Goal: Task Accomplishment & Management: Use online tool/utility

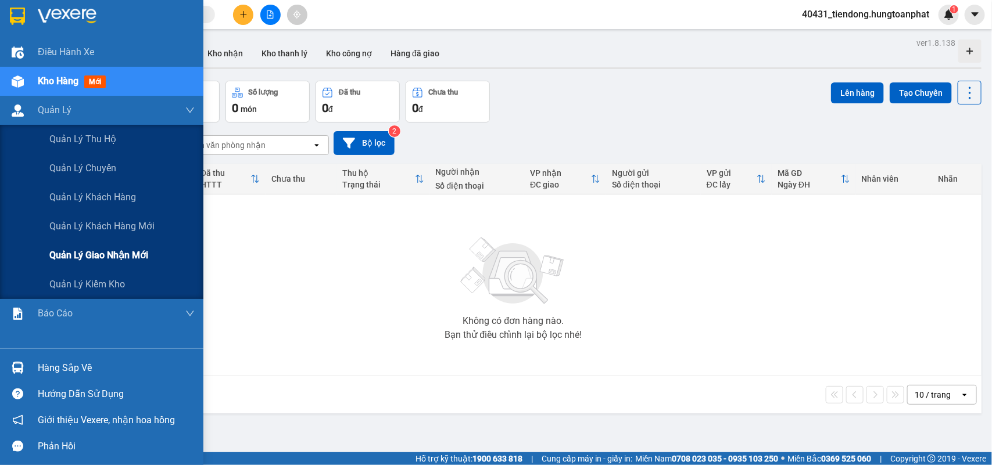
click at [76, 251] on span "Quản lý giao nhận mới" at bounding box center [98, 255] width 99 height 15
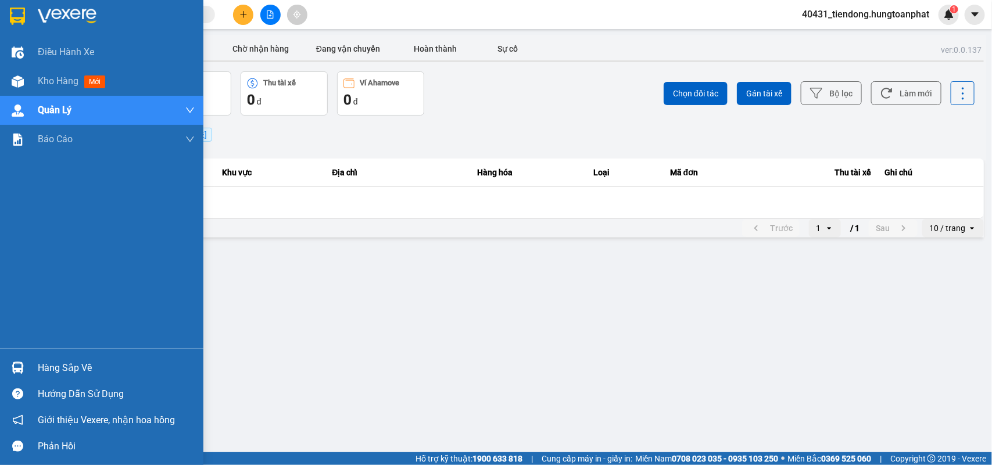
click at [23, 367] on img at bounding box center [18, 368] width 12 height 12
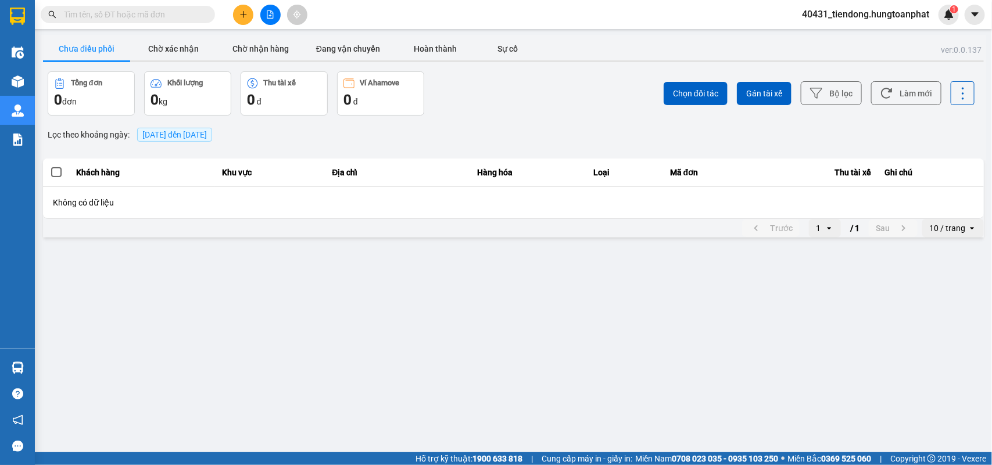
click at [523, 88] on section "Kết quả tìm kiếm ( 0 ) Bộ lọc No Data 40431_tiendong.hungtoanphat 1 Điều hành x…" at bounding box center [496, 232] width 992 height 465
click at [144, 137] on span "[DATE] đến [DATE]" at bounding box center [174, 134] width 65 height 9
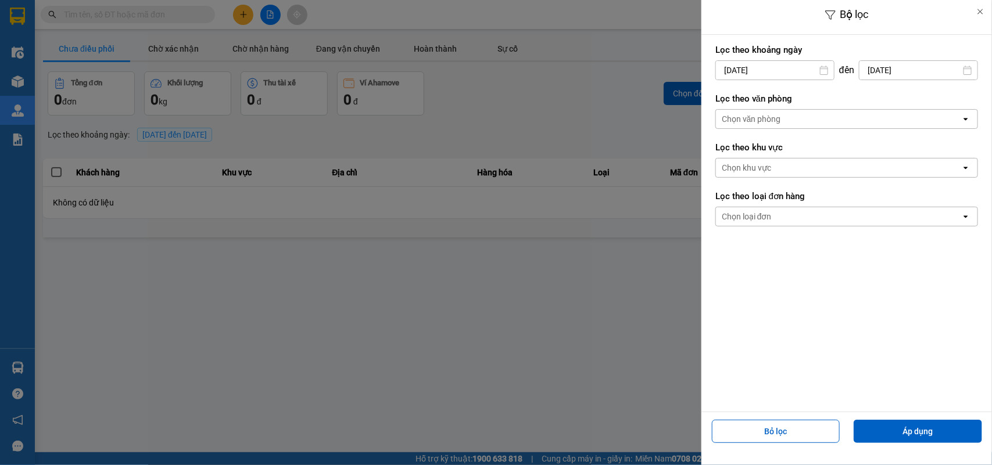
click at [736, 240] on div "Bộ lọc Lọc theo khoảng ngày 14/08/2025 Press the down arrow key to interact wit…" at bounding box center [513, 240] width 945 height 0
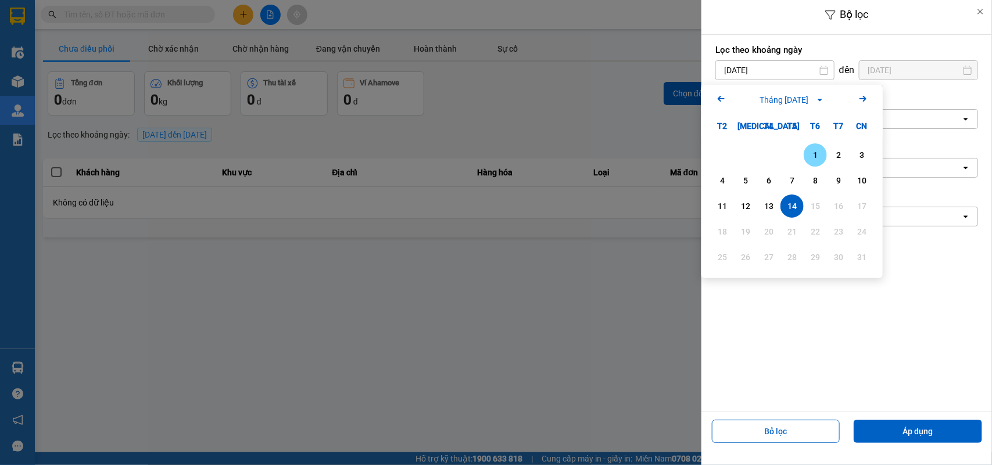
click at [814, 156] on div "1" at bounding box center [815, 155] width 16 height 14
type input "01/08/2025"
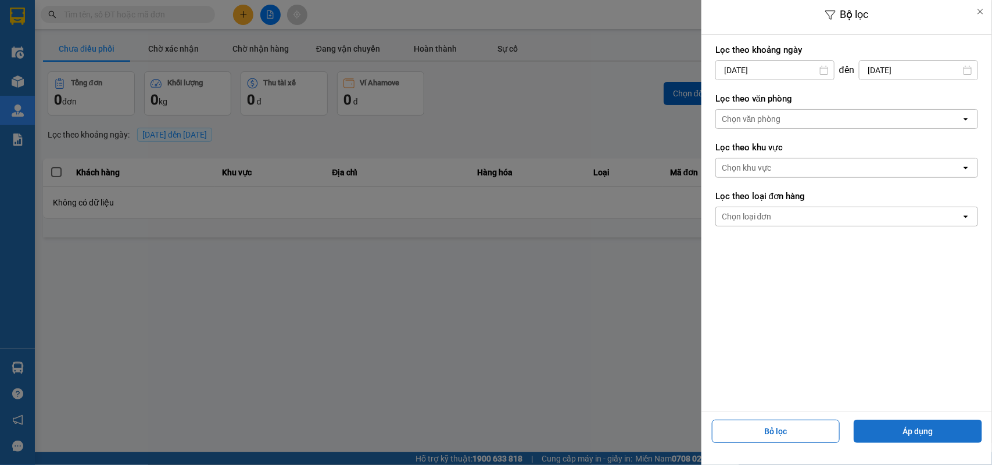
click at [909, 425] on button "Áp dụng" at bounding box center [918, 431] width 128 height 23
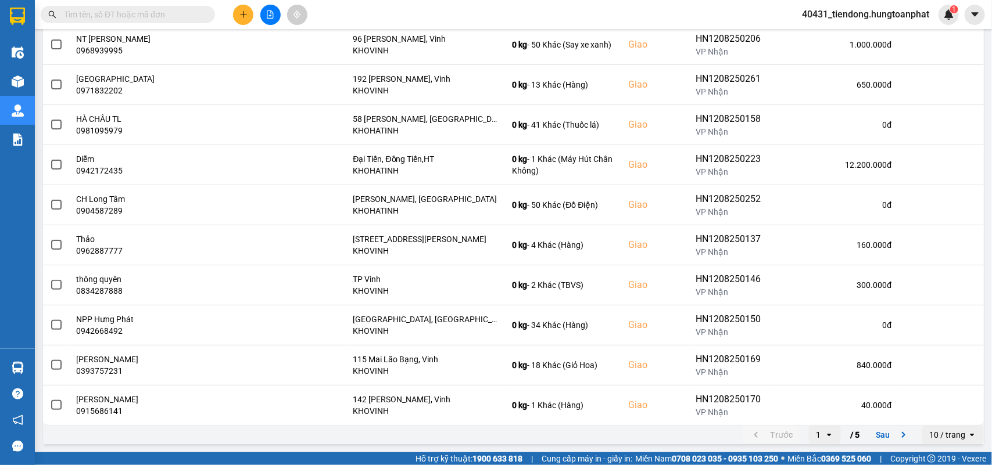
scroll to position [164, 0]
click at [933, 440] on div "10 / trang" at bounding box center [947, 435] width 36 height 12
click at [937, 409] on div "100 / trang" at bounding box center [942, 412] width 42 height 12
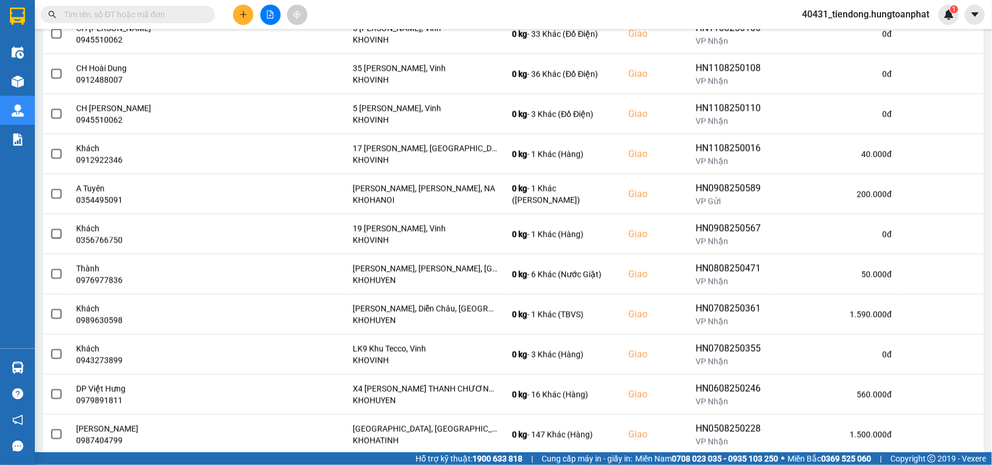
scroll to position [1289, 0]
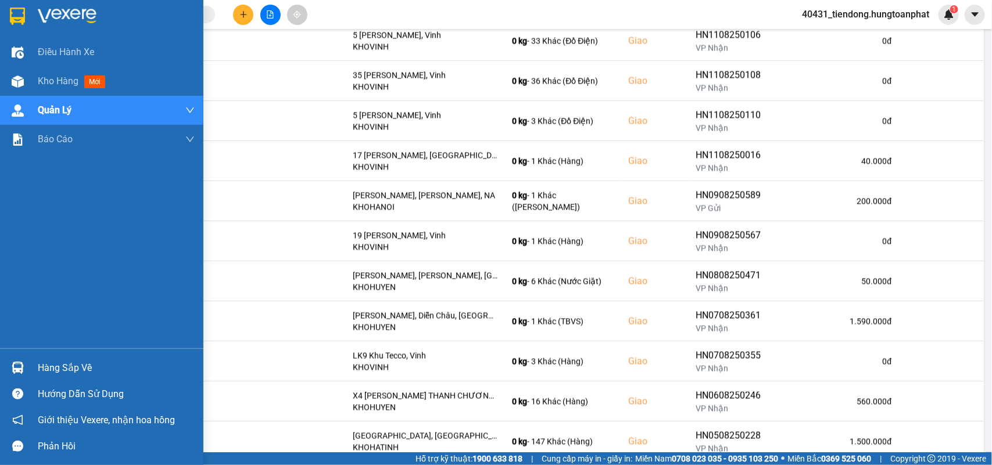
click at [13, 364] on img at bounding box center [18, 368] width 12 height 12
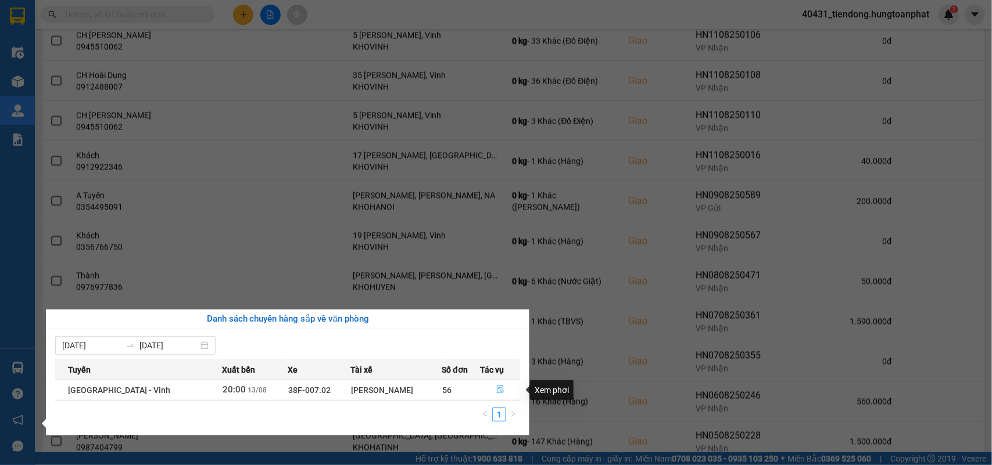
click at [498, 393] on icon "file-done" at bounding box center [500, 390] width 7 height 8
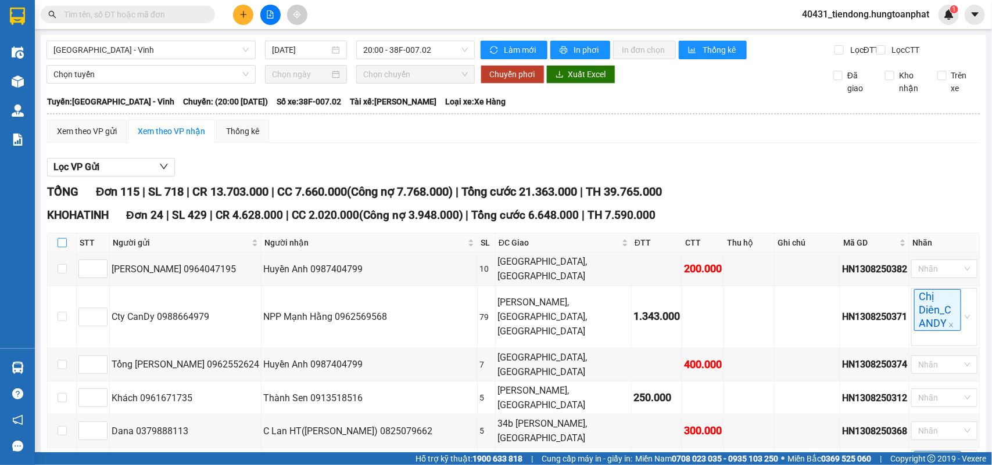
click at [61, 248] on input "checkbox" at bounding box center [62, 242] width 9 height 9
checkbox input "true"
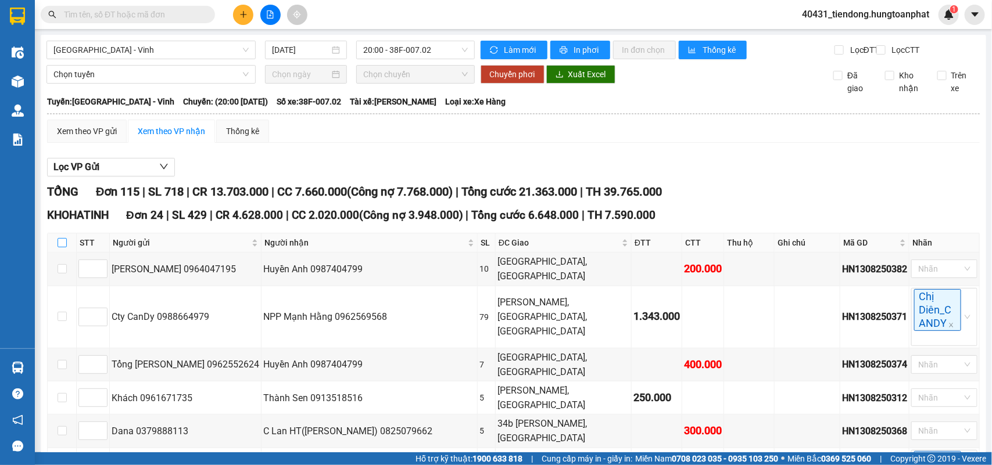
checkbox input "true"
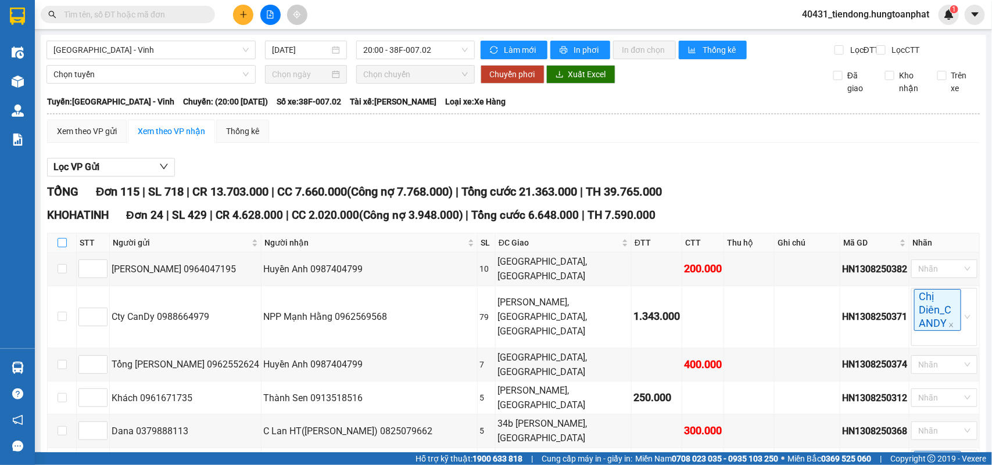
checkbox input "true"
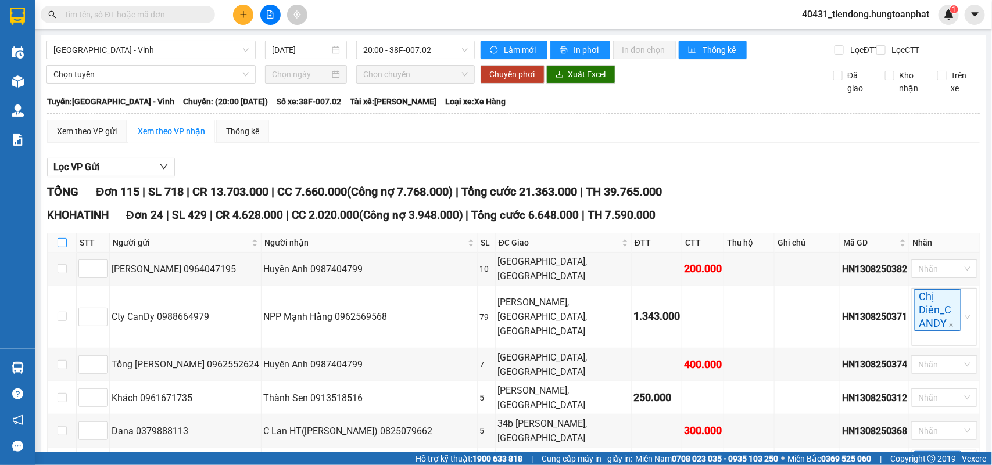
checkbox input "true"
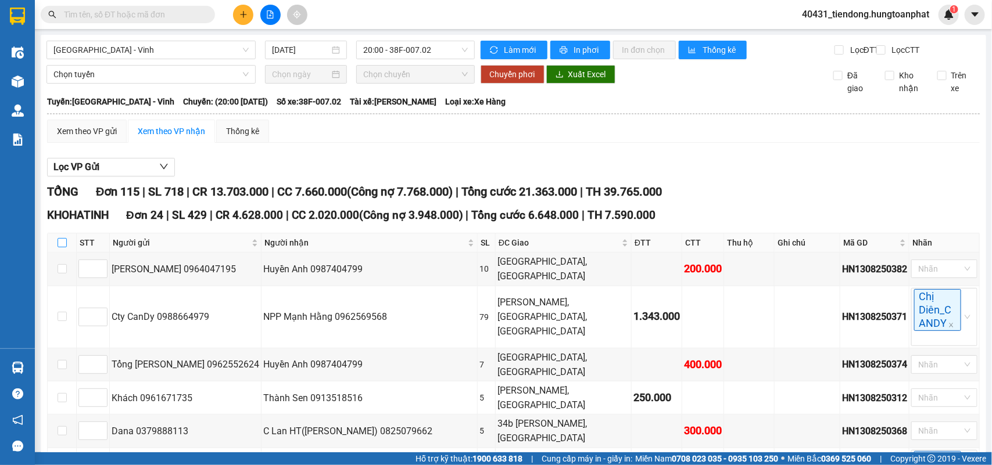
checkbox input "true"
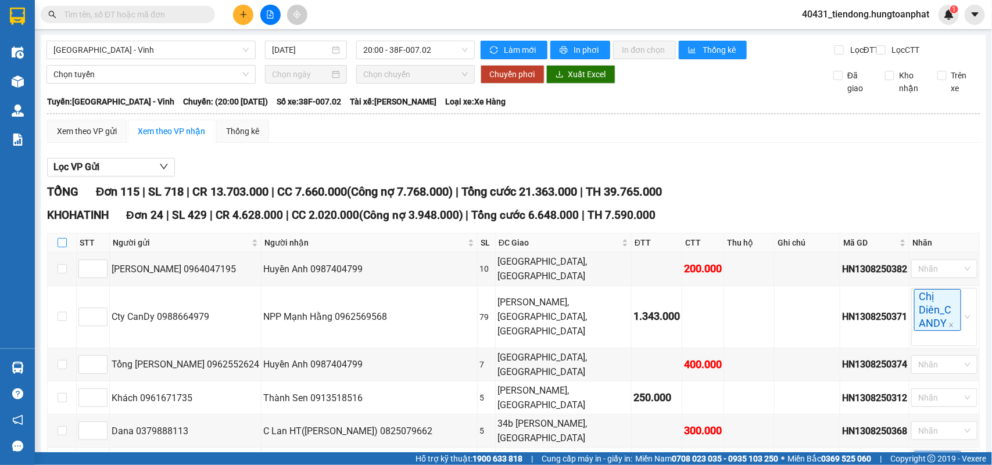
checkbox input "true"
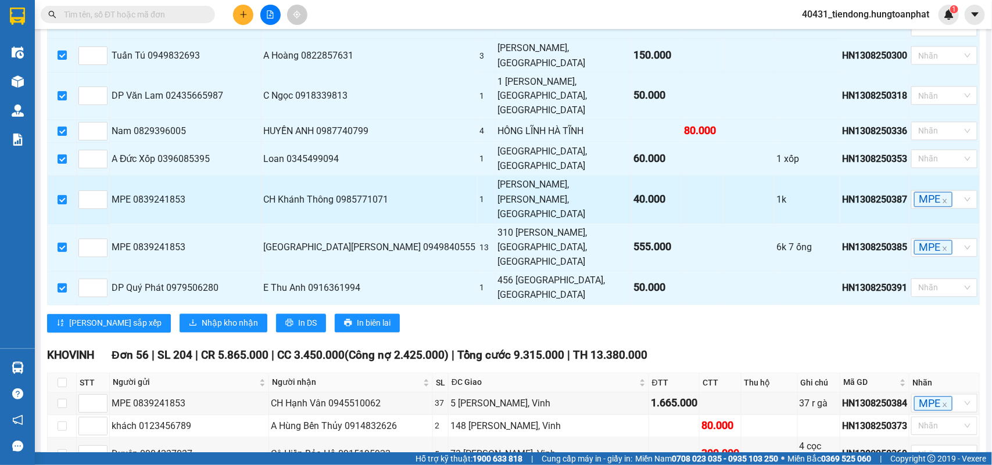
scroll to position [867, 0]
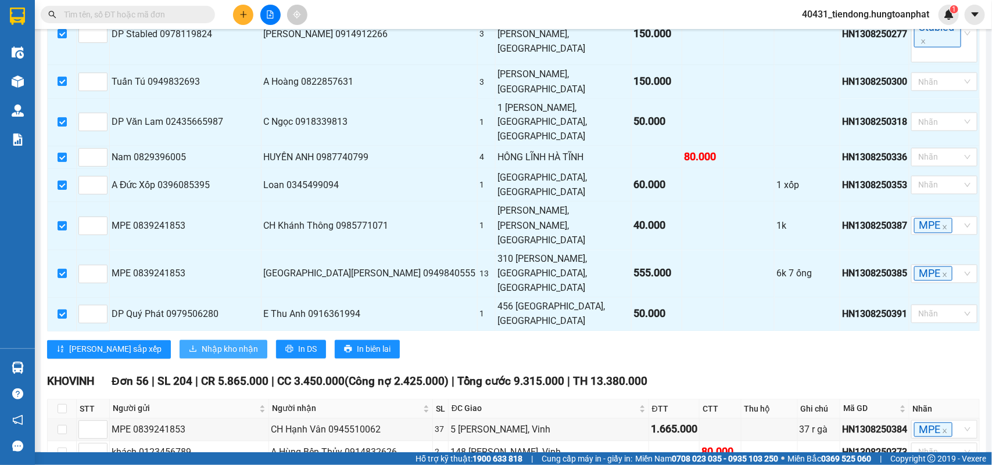
click at [202, 343] on span "Nhập kho nhận" at bounding box center [230, 349] width 56 height 13
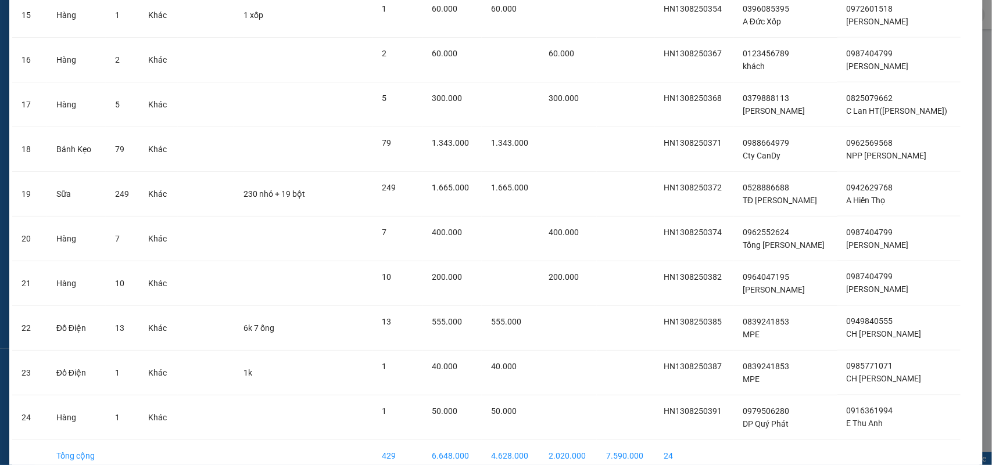
scroll to position [794, 0]
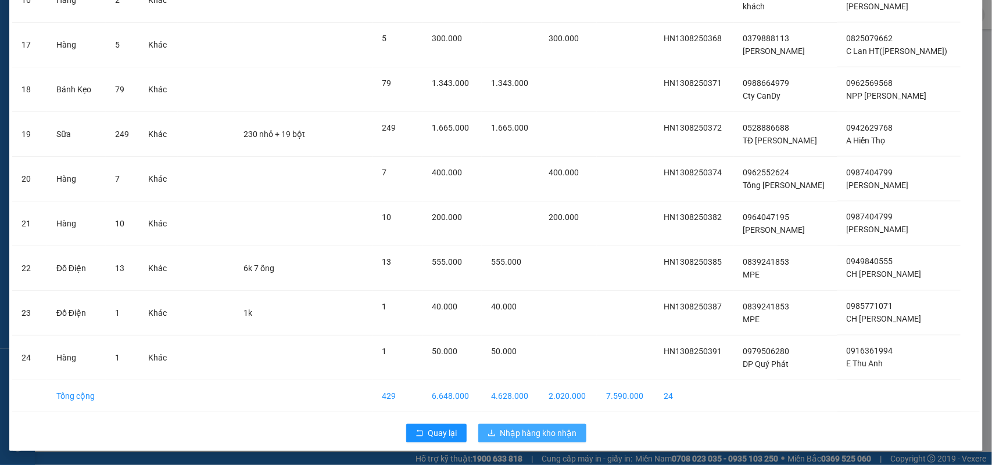
click at [539, 428] on span "Nhập hàng kho nhận" at bounding box center [538, 433] width 77 height 13
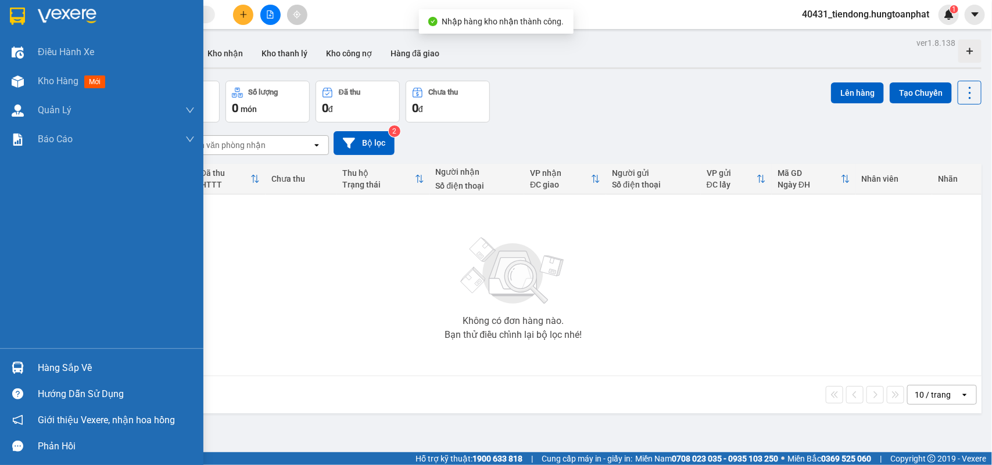
click at [82, 370] on div "Hàng sắp về" at bounding box center [116, 368] width 157 height 17
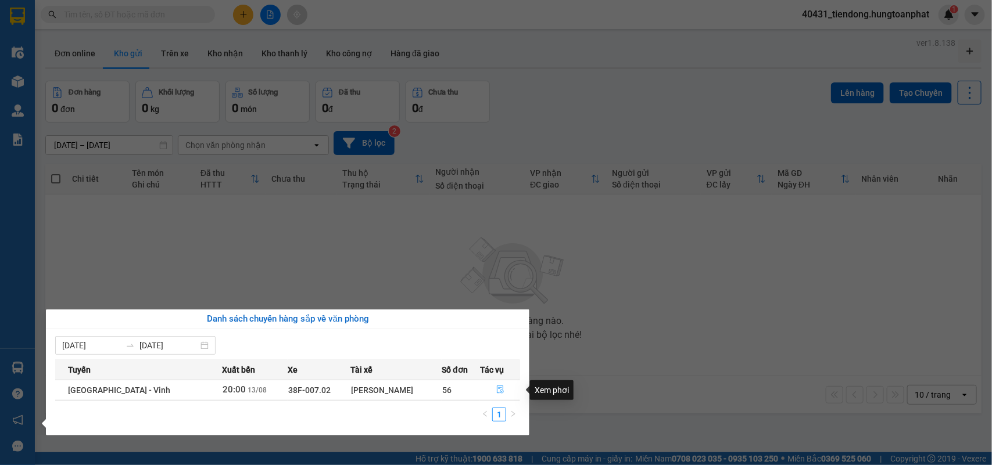
click at [498, 381] on button "button" at bounding box center [500, 390] width 39 height 19
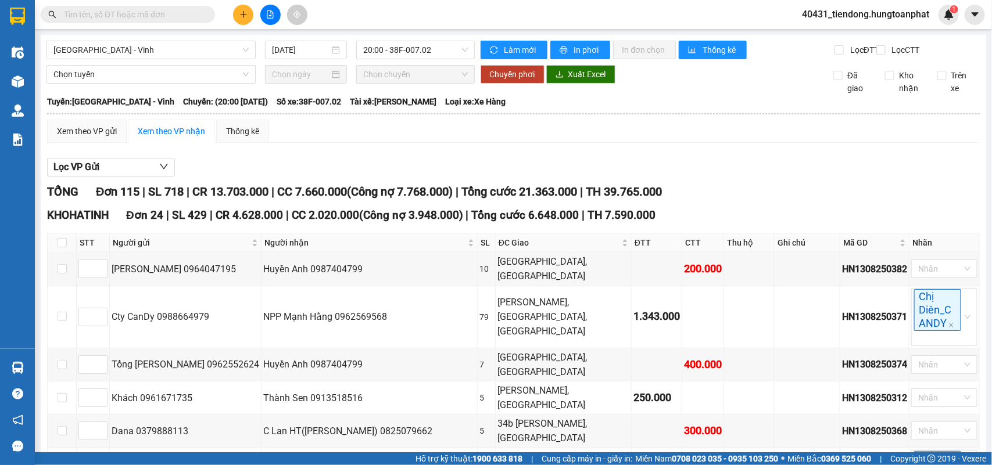
click at [498, 386] on div "[PERSON_NAME], [GEOGRAPHIC_DATA]" at bounding box center [563, 398] width 132 height 29
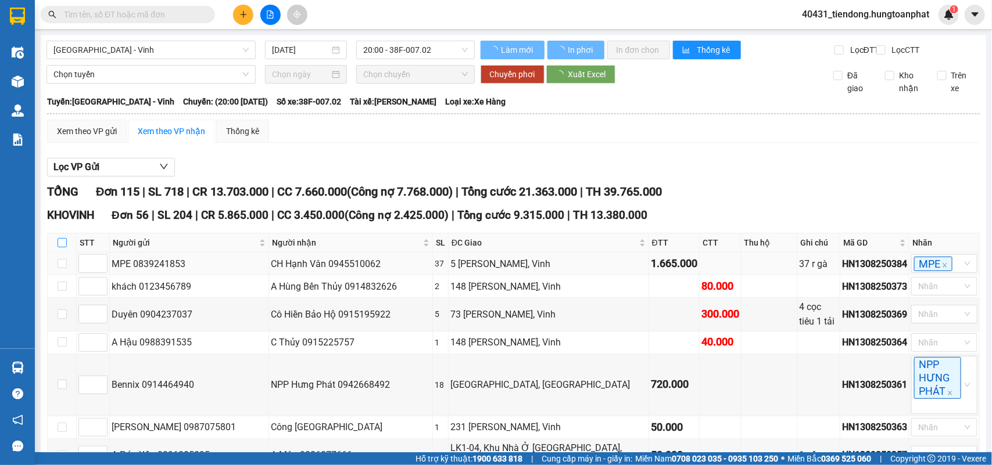
click at [61, 248] on input "checkbox" at bounding box center [62, 242] width 9 height 9
checkbox input "true"
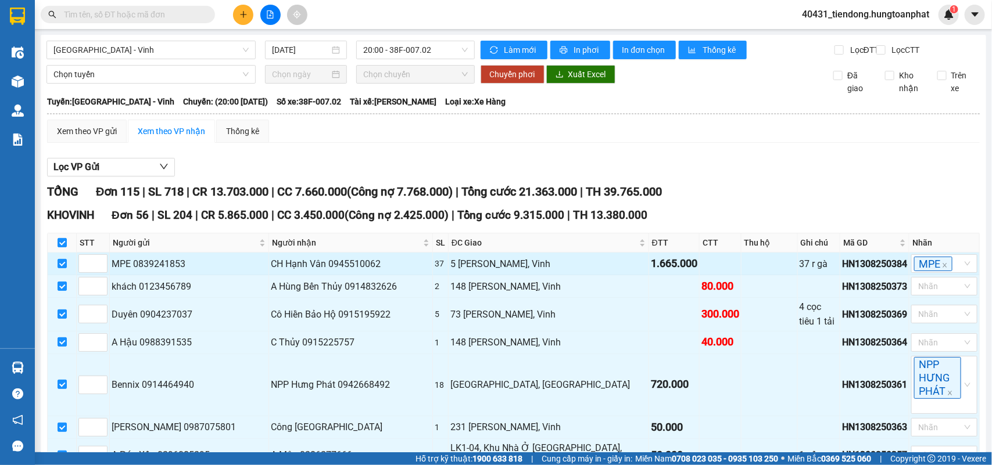
checkbox input "true"
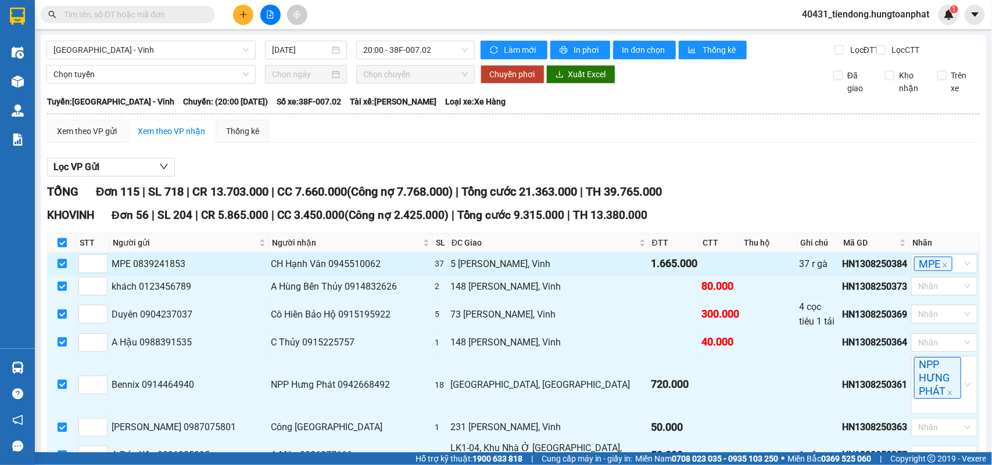
checkbox input "true"
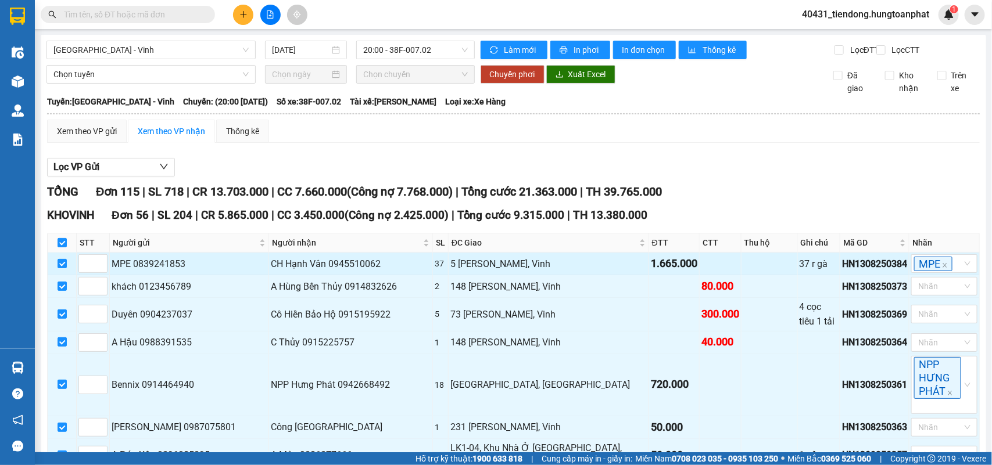
checkbox input "true"
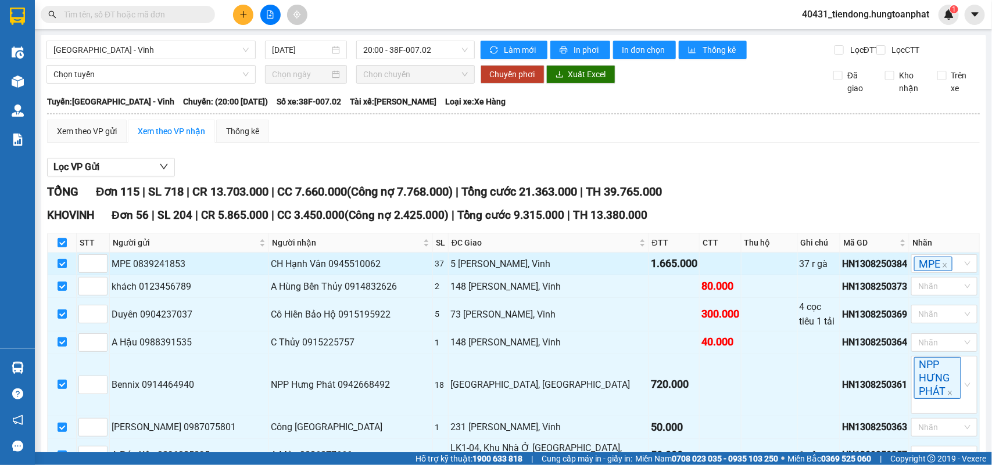
checkbox input "true"
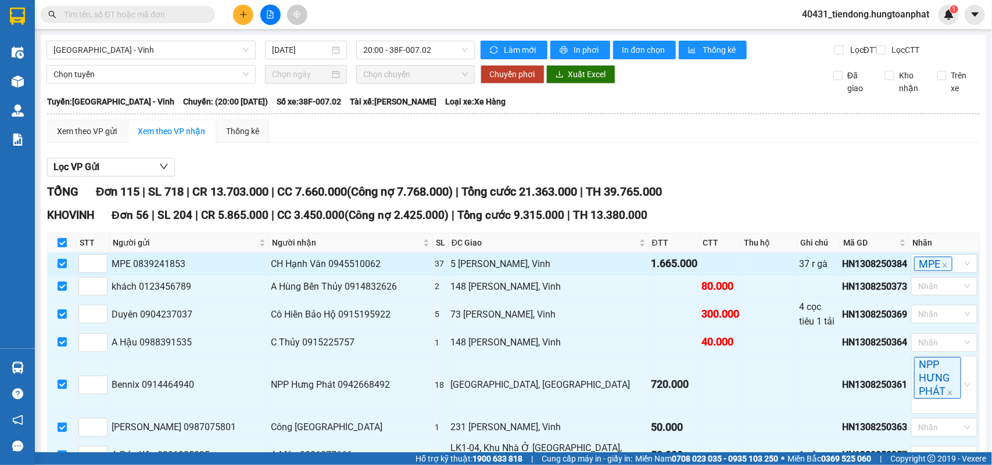
checkbox input "true"
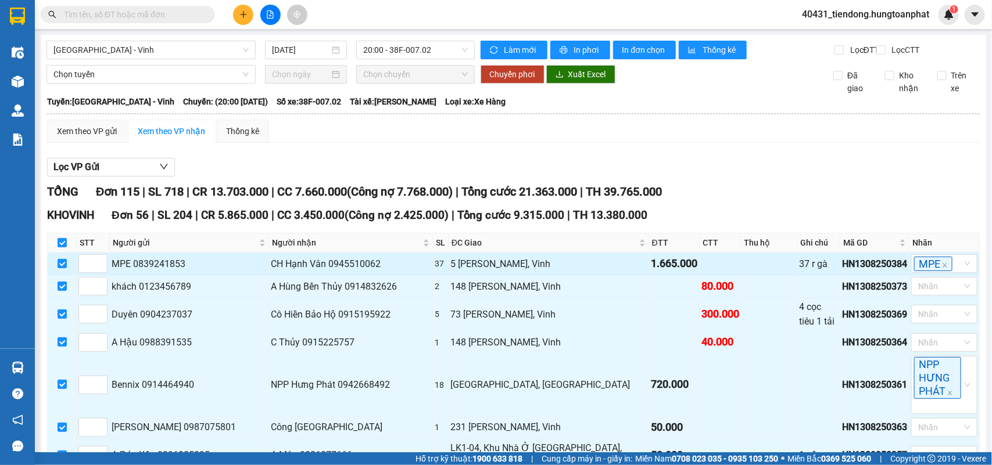
checkbox input "true"
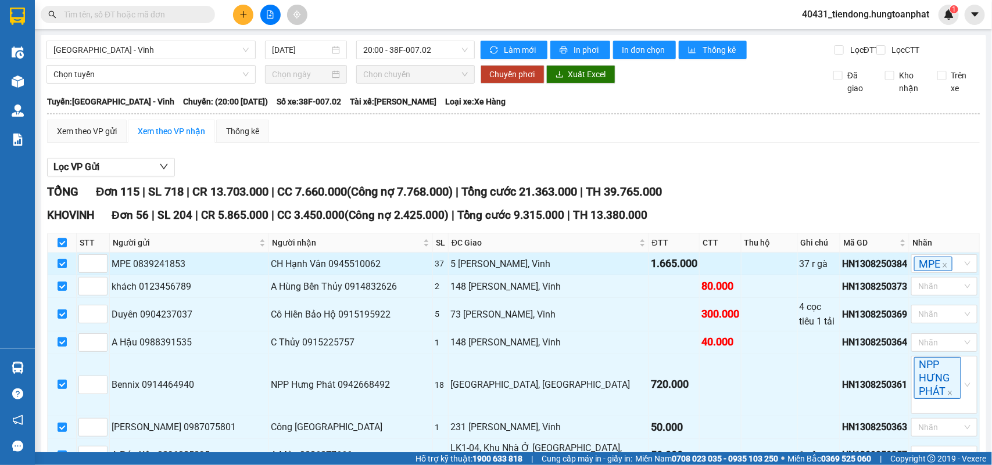
checkbox input "true"
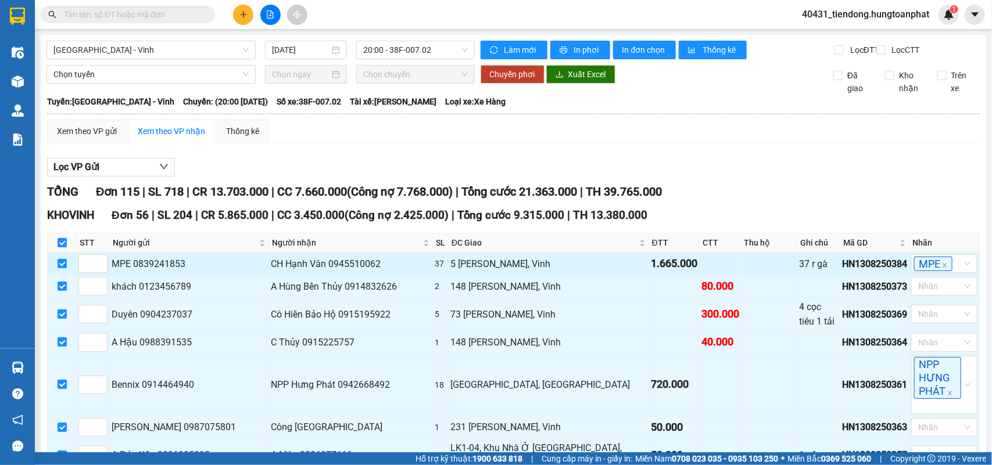
checkbox input "true"
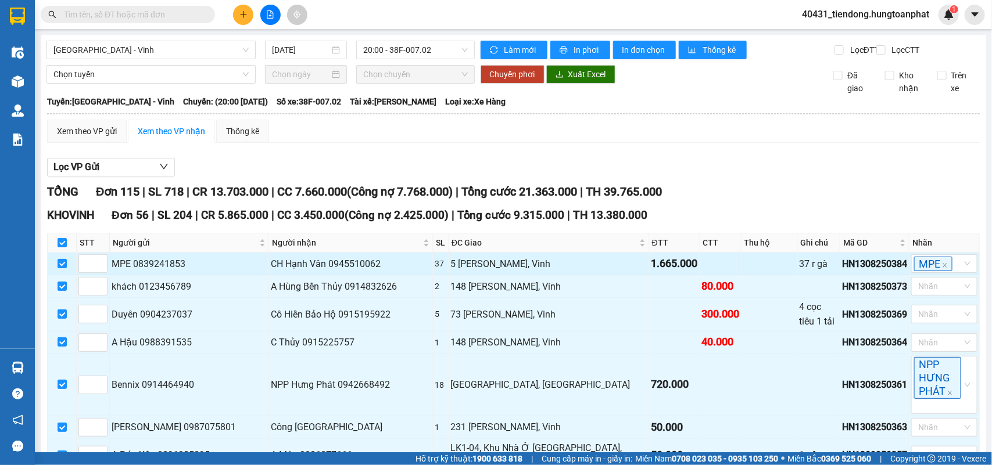
checkbox input "true"
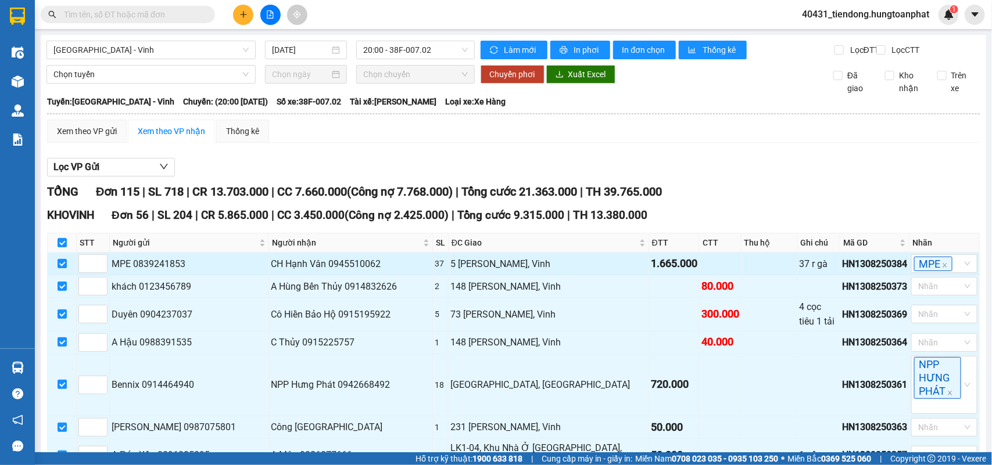
checkbox input "true"
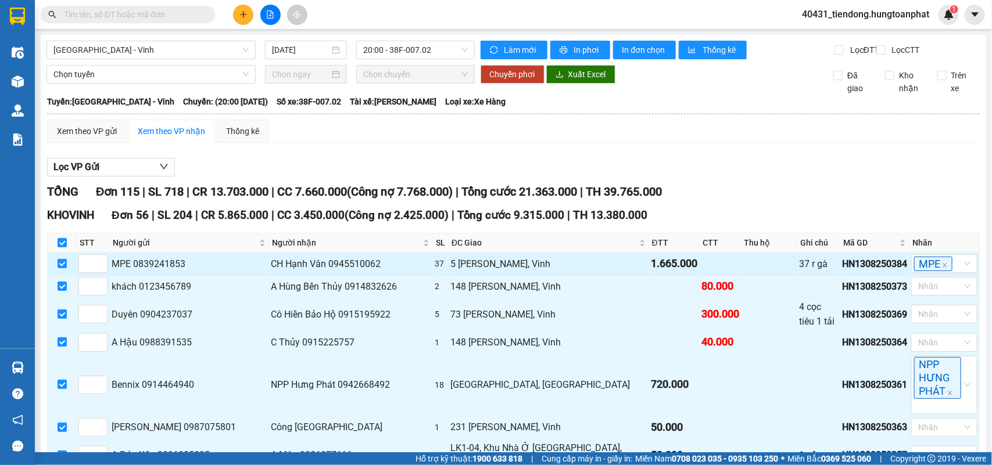
checkbox input "true"
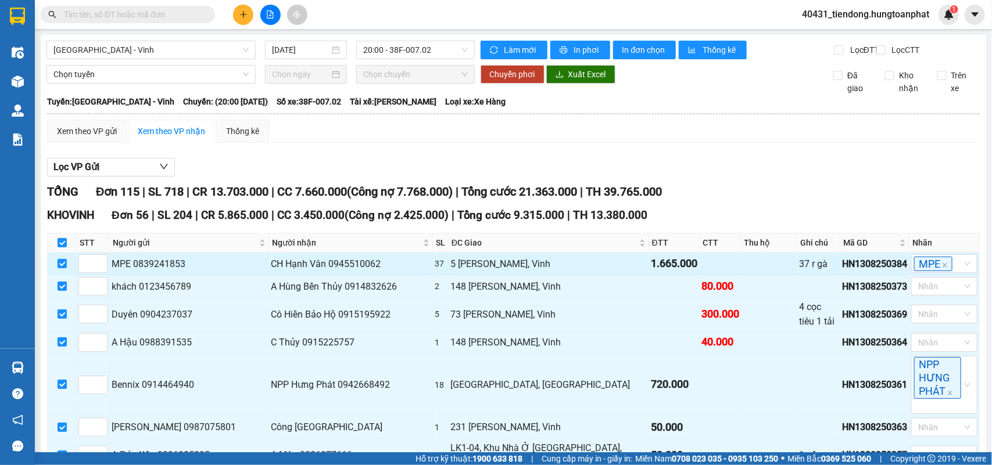
checkbox input "true"
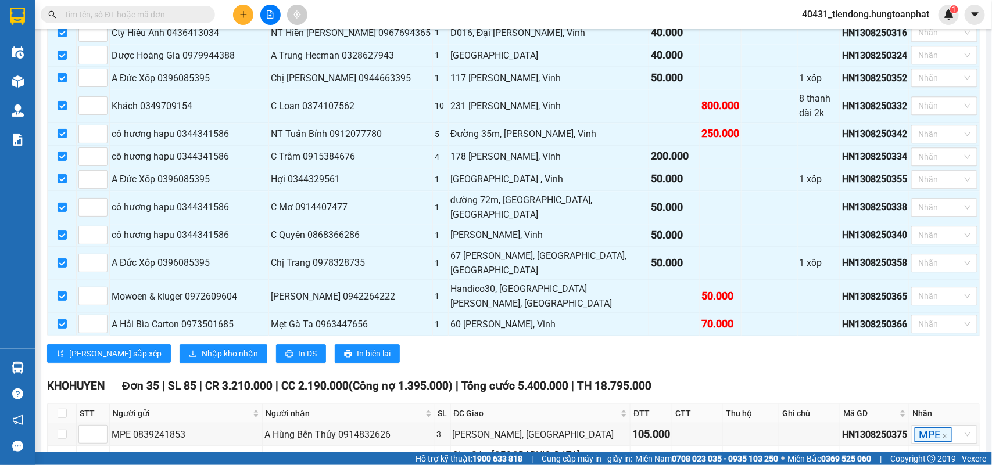
scroll to position [1450, 0]
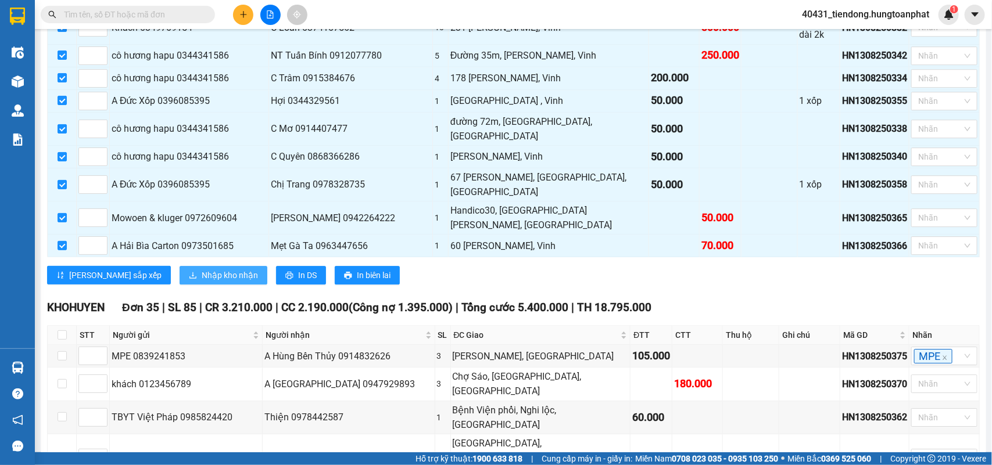
click at [180, 266] on button "Nhập kho nhận" at bounding box center [224, 275] width 88 height 19
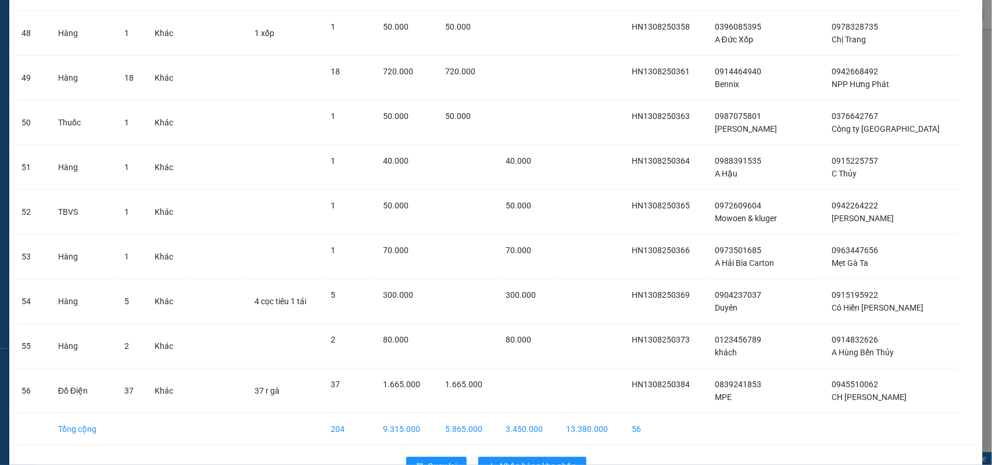
scroll to position [2230, 0]
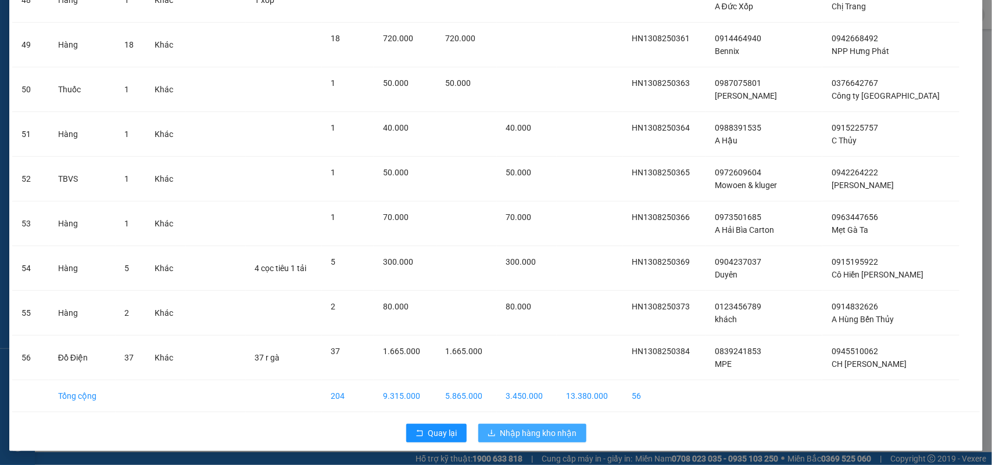
click at [513, 433] on span "Nhập hàng kho nhận" at bounding box center [538, 433] width 77 height 13
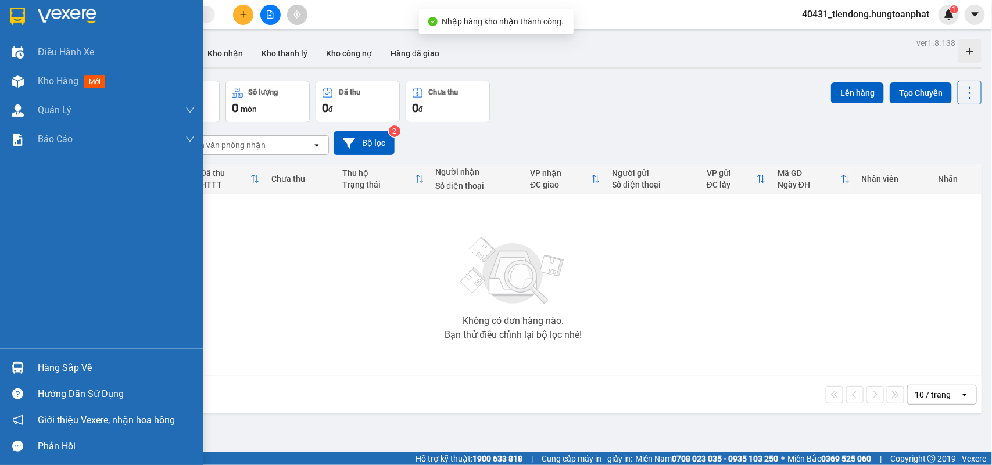
click at [44, 370] on div "Hàng sắp về" at bounding box center [116, 368] width 157 height 17
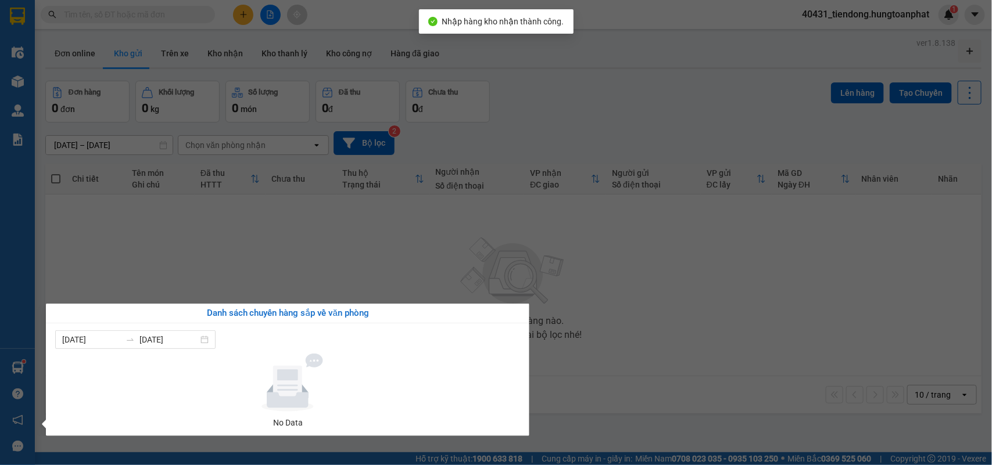
click at [835, 13] on section "Kết quả tìm kiếm ( 0 ) Bộ lọc No Data 40431_tiendong.hungtoanphat 1 Điều hành x…" at bounding box center [496, 232] width 992 height 465
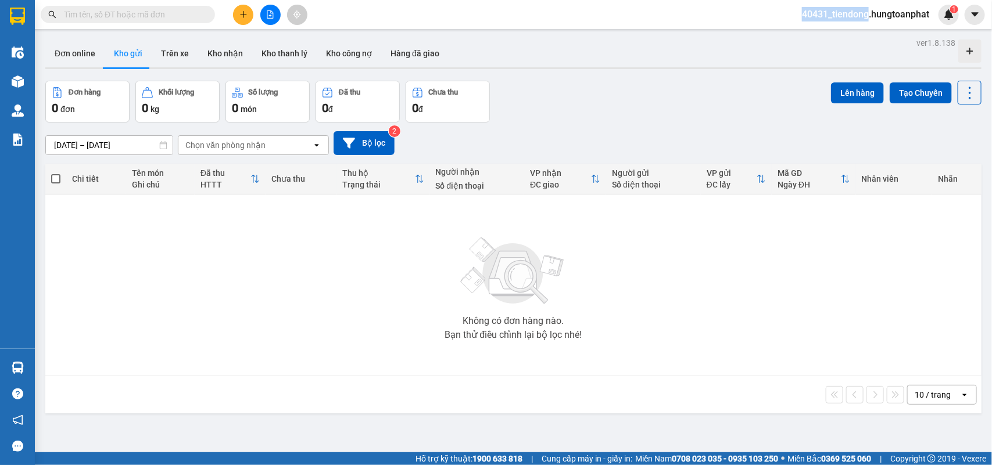
click at [834, 13] on span "40431_tiendong.hungtoanphat" at bounding box center [866, 14] width 146 height 15
click at [808, 32] on span "Đăng xuất" at bounding box center [869, 36] width 123 height 13
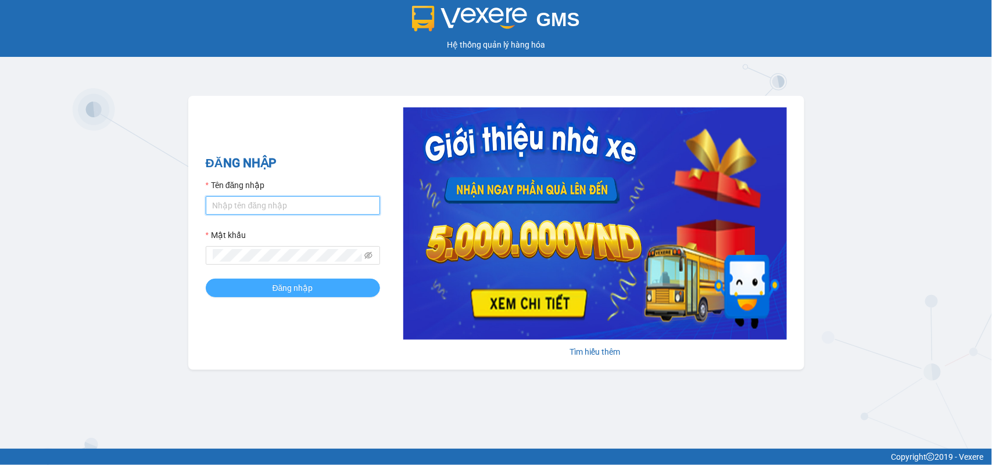
type input "tiendong.hungtoanphat"
click at [249, 285] on button "Đăng nhập" at bounding box center [293, 288] width 174 height 19
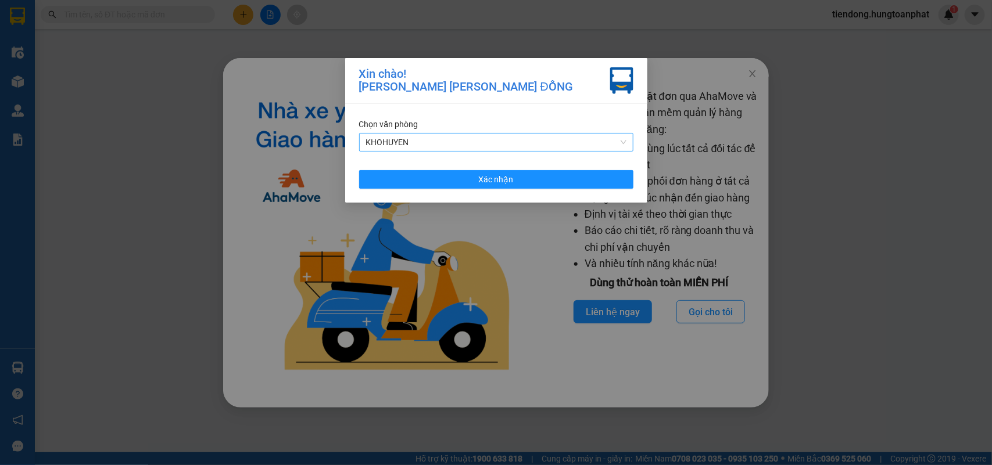
click at [455, 135] on span "KHOHUYEN" at bounding box center [496, 142] width 260 height 17
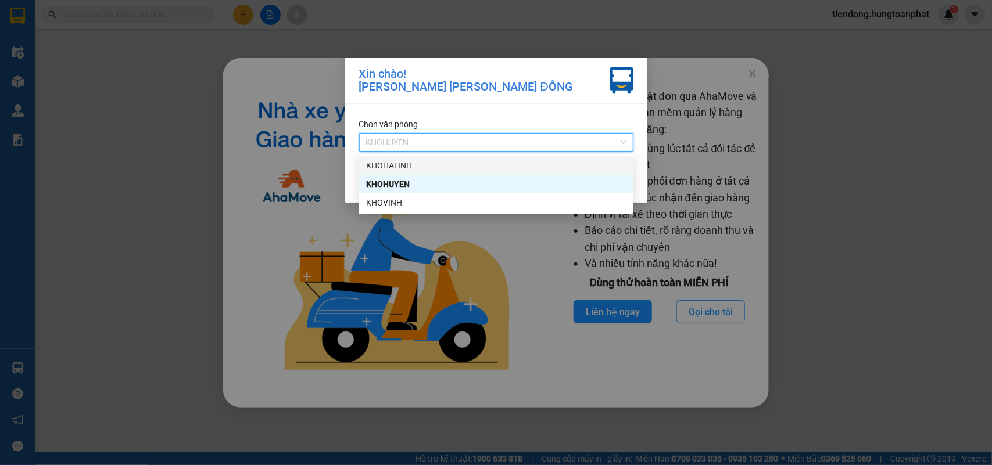
click at [407, 163] on div "KHOHATINH" at bounding box center [496, 165] width 260 height 13
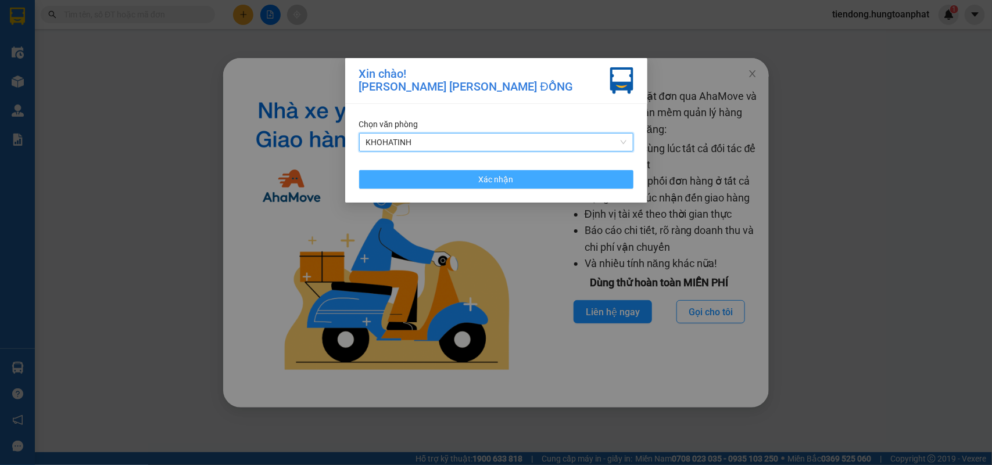
click at [385, 184] on button "Xác nhận" at bounding box center [496, 179] width 274 height 19
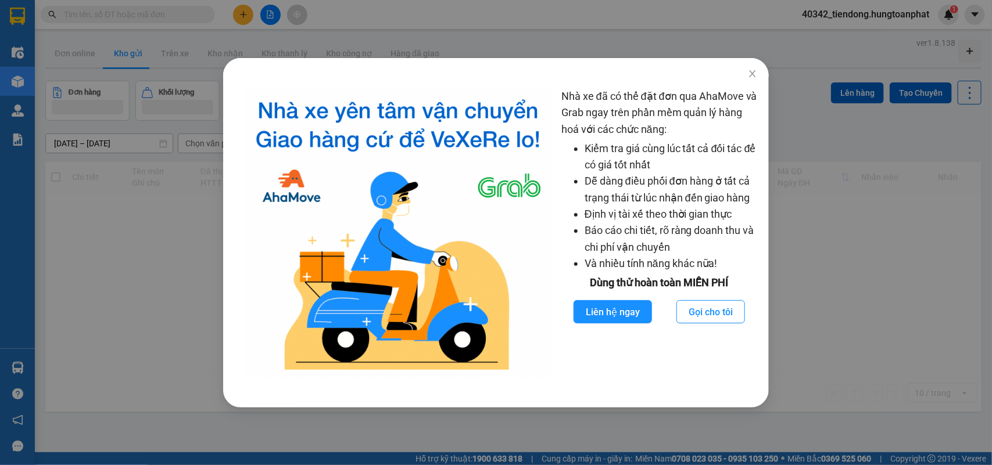
click at [15, 369] on div "Nhà xe đã có thể đặt đơn qua AhaMove và Grab ngay trên phần mềm quản lý hàng ho…" at bounding box center [496, 232] width 992 height 465
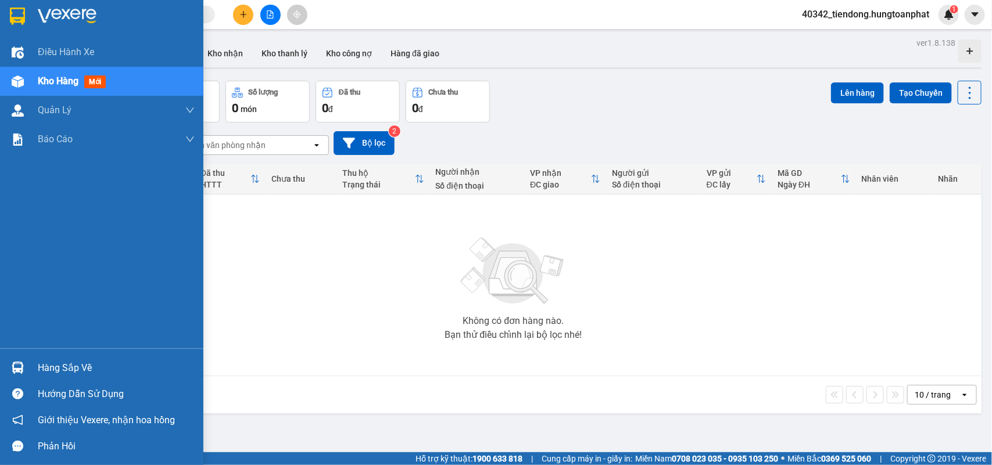
click at [15, 367] on img at bounding box center [18, 368] width 12 height 12
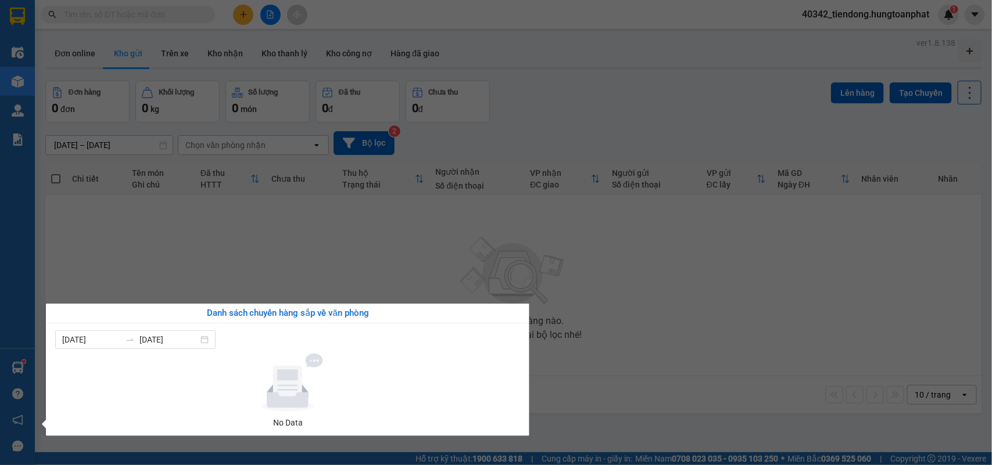
click at [819, 2] on section "Kết quả tìm kiếm ( 0 ) Bộ lọc No Data 40342_tiendong.hungtoanphat 1 Điều hành x…" at bounding box center [496, 232] width 992 height 465
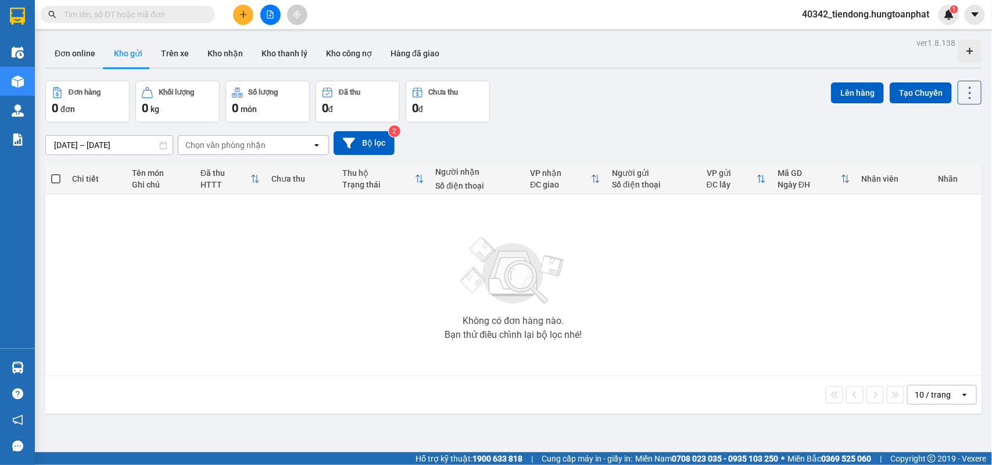
click at [819, 13] on span "40342_tiendong.hungtoanphat" at bounding box center [866, 14] width 146 height 15
click at [797, 30] on li "Đăng xuất" at bounding box center [864, 36] width 149 height 19
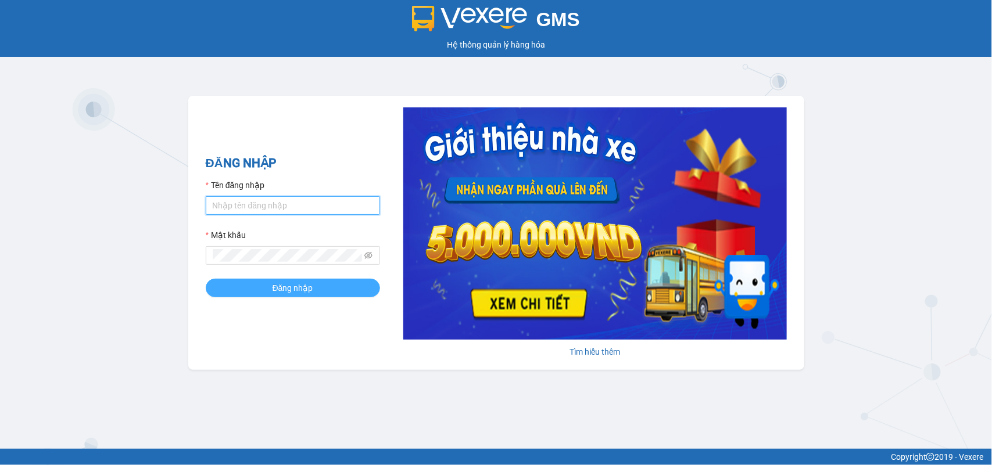
type input "tiendong.hungtoanphat"
click at [338, 286] on button "Đăng nhập" at bounding box center [293, 288] width 174 height 19
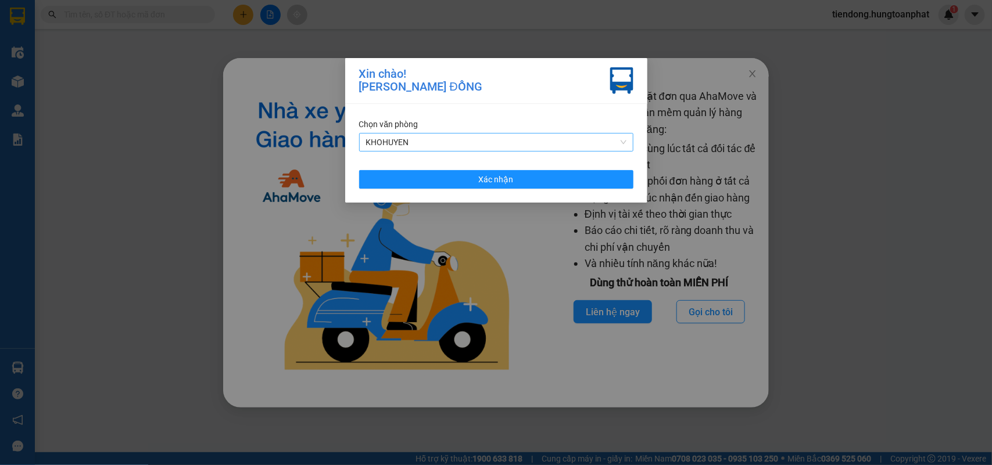
click at [431, 141] on span "KHOHUYEN" at bounding box center [496, 142] width 260 height 17
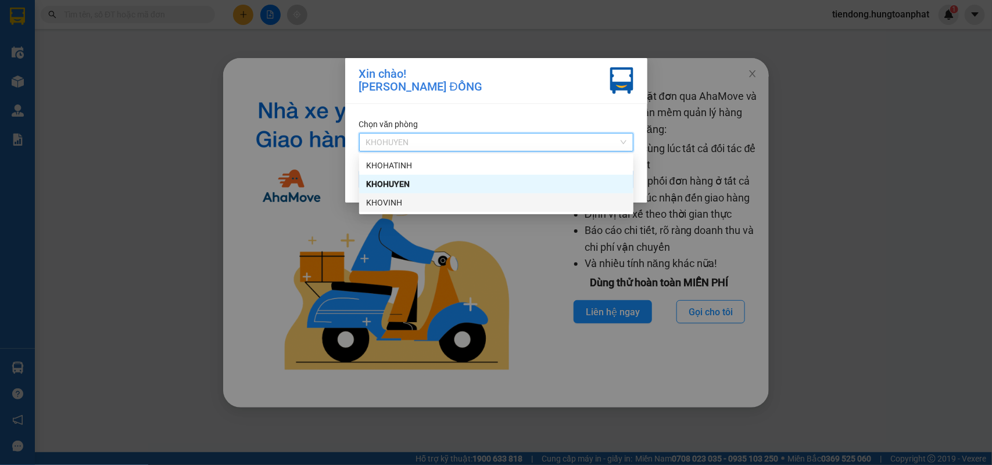
click at [417, 203] on div "KHOVINH" at bounding box center [496, 202] width 260 height 13
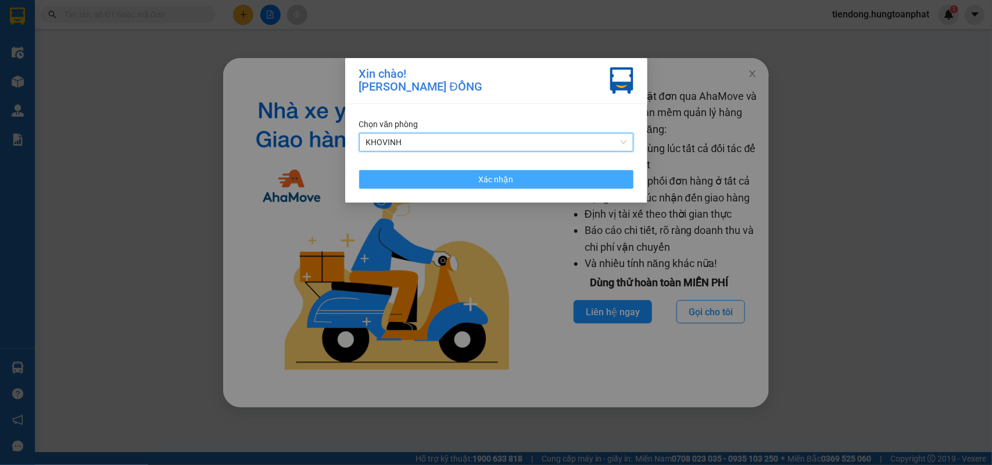
click at [421, 184] on button "Xác nhận" at bounding box center [496, 179] width 274 height 19
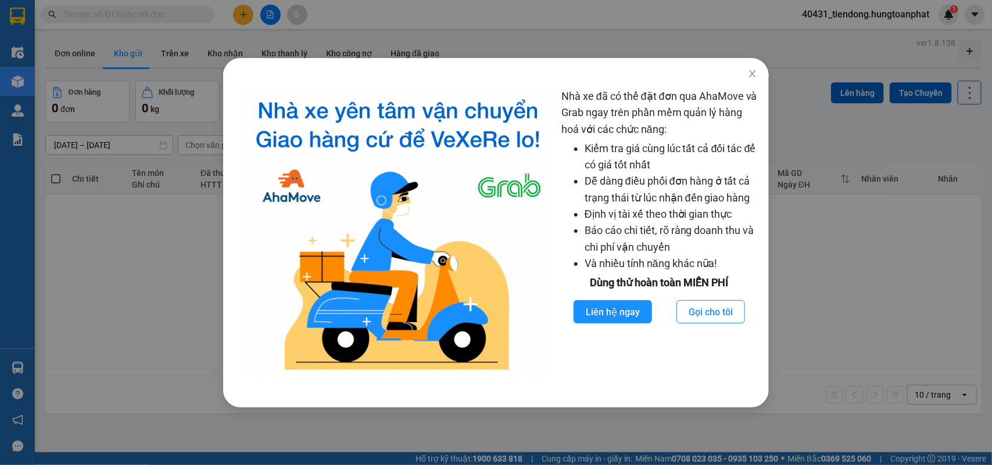
click at [22, 366] on div "Nhà xe đã có thể đặt đơn qua AhaMove và Grab ngay trên phần mềm quản lý hàng ho…" at bounding box center [496, 232] width 992 height 465
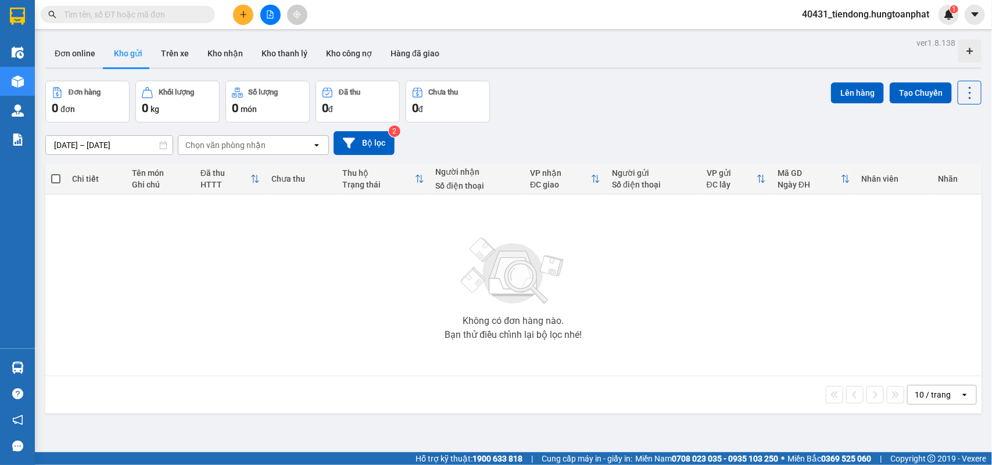
click at [22, 365] on body "Kết quả tìm kiếm ( 0 ) Bộ lọc No Data 40431_tiendong.hungtoanphat 1 Điều hành x…" at bounding box center [496, 232] width 992 height 465
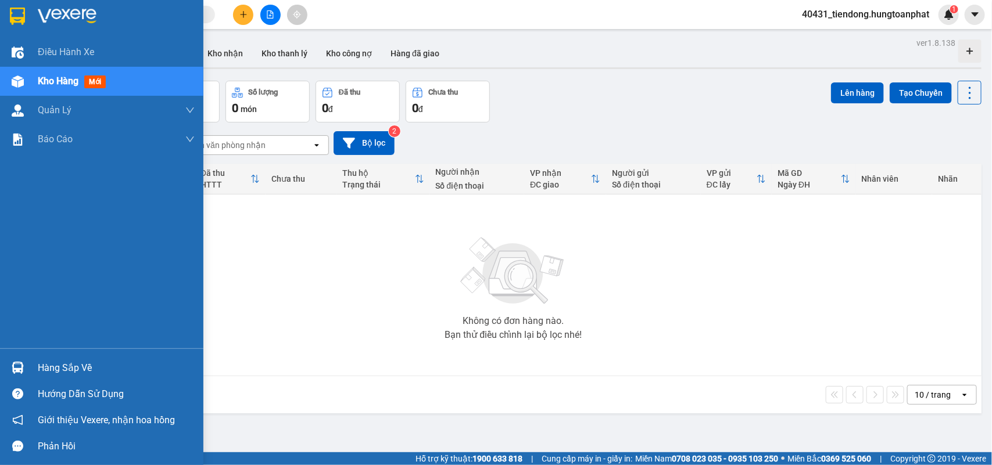
click at [22, 364] on img at bounding box center [18, 368] width 12 height 12
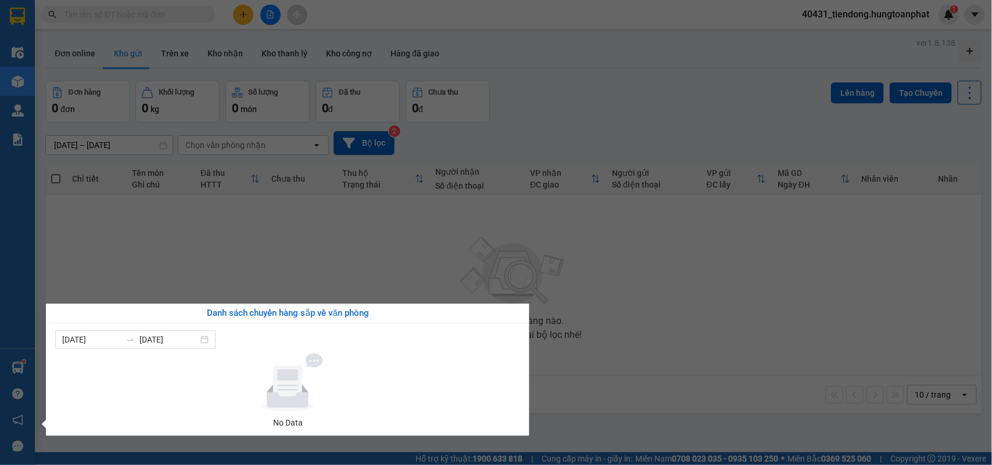
click at [736, 91] on section "Kết quả tìm kiếm ( 0 ) Bộ lọc No Data 40431_tiendong.hungtoanphat 1 Điều hành x…" at bounding box center [496, 232] width 992 height 465
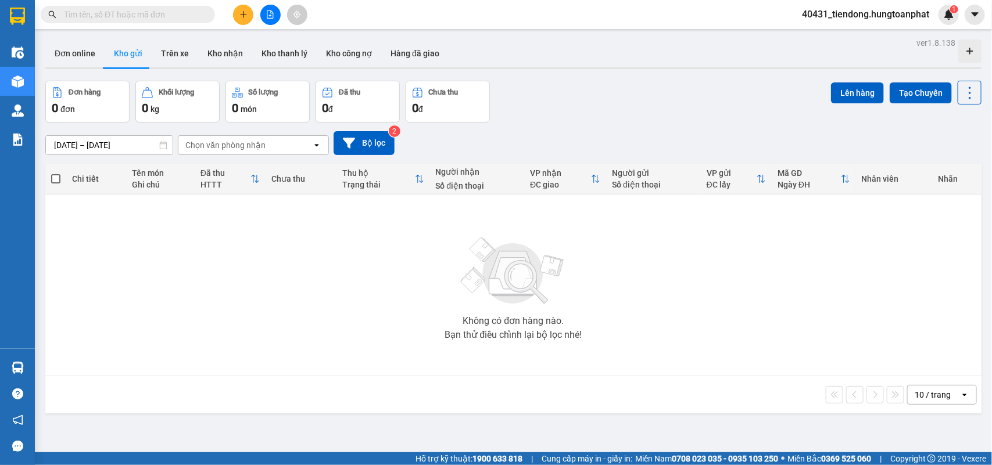
click at [826, 16] on span "40431_tiendong.hungtoanphat" at bounding box center [866, 14] width 146 height 15
click at [814, 33] on span "Đăng xuất" at bounding box center [869, 36] width 123 height 13
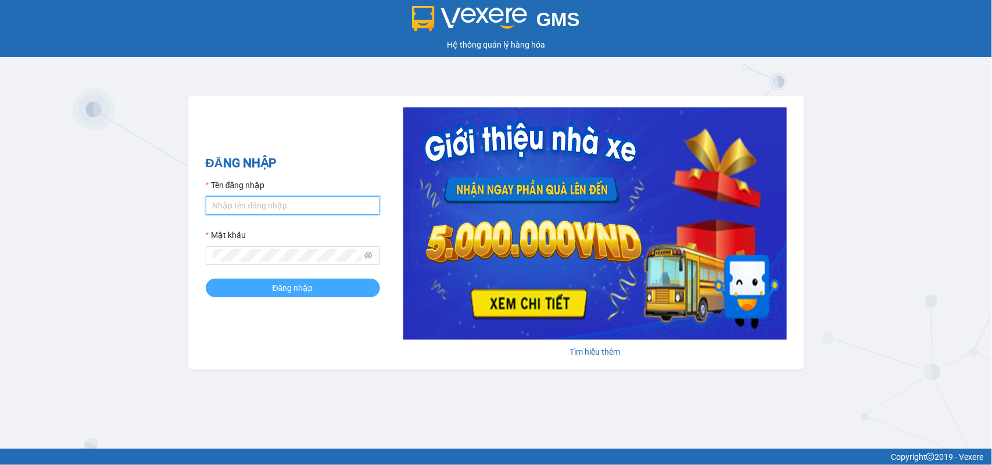
type input "tiendong.hungtoanphat"
click at [245, 292] on button "Đăng nhập" at bounding box center [293, 288] width 174 height 19
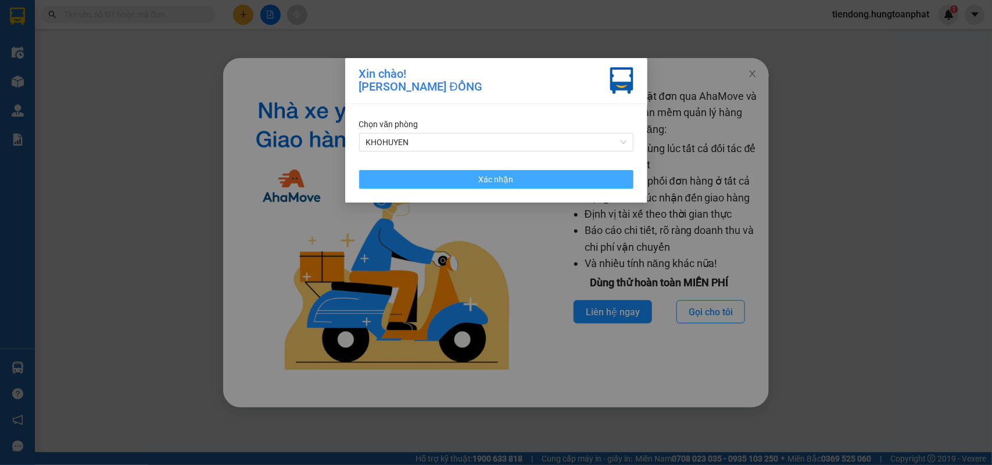
click at [472, 183] on button "Xác nhận" at bounding box center [496, 179] width 274 height 19
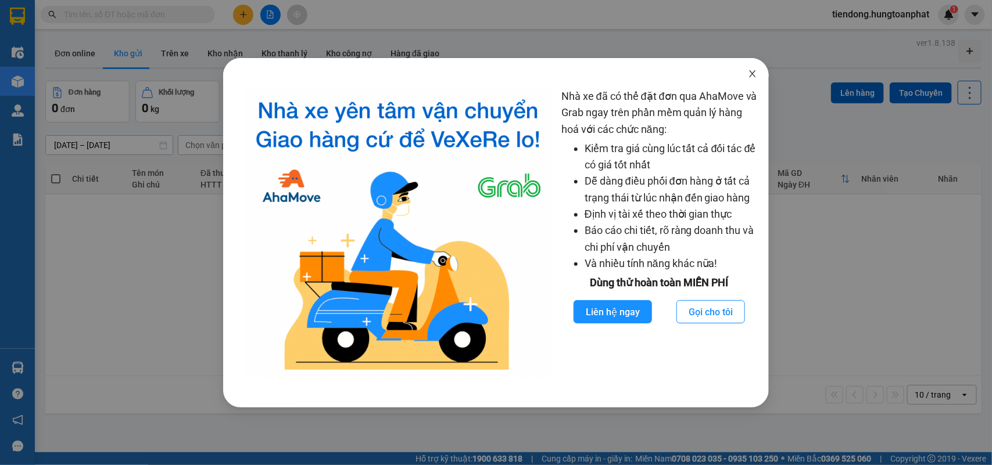
click at [753, 71] on icon "close" at bounding box center [752, 73] width 9 height 9
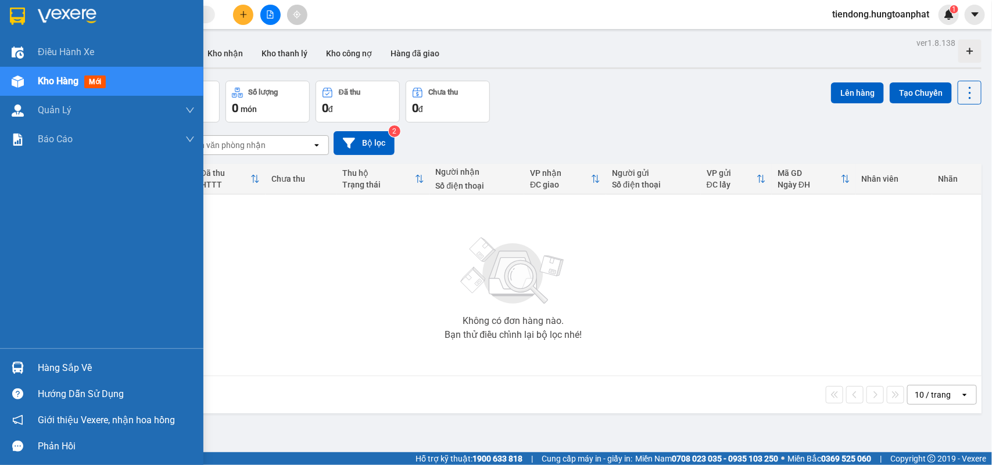
click at [27, 365] on div at bounding box center [18, 368] width 20 height 20
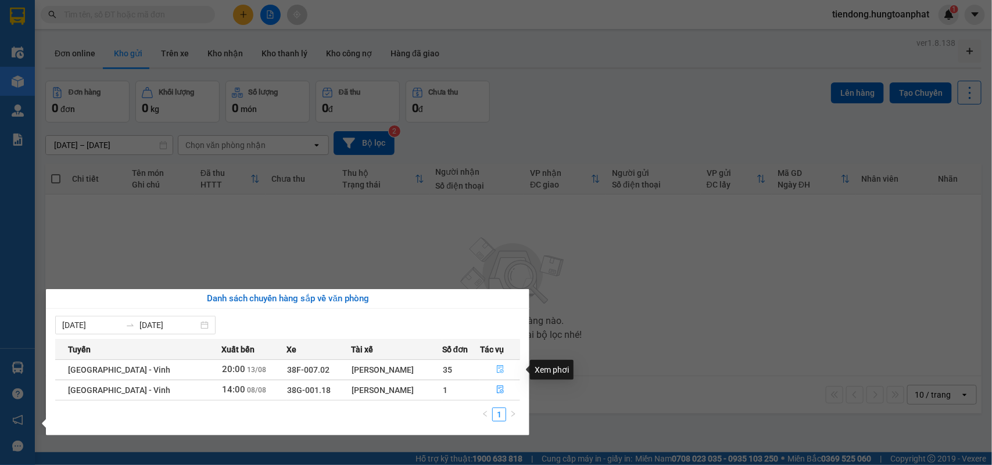
click at [488, 368] on button "button" at bounding box center [500, 370] width 39 height 19
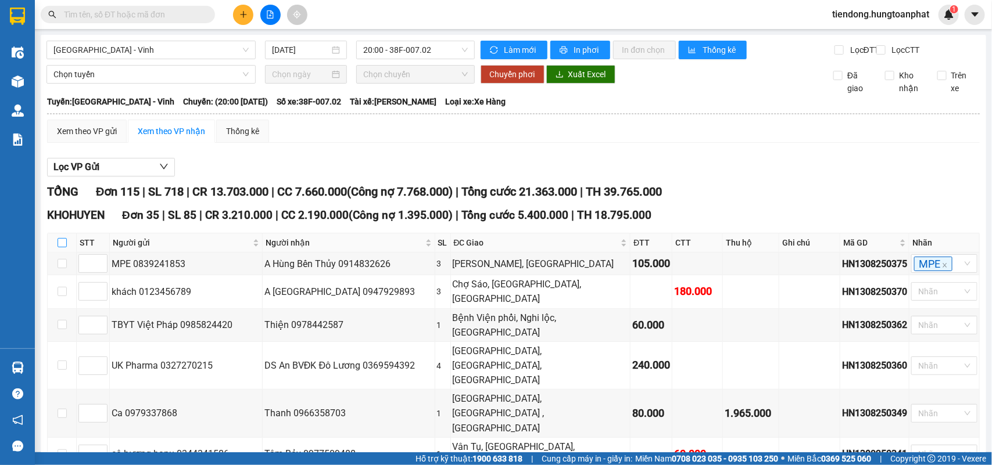
click at [58, 248] on input "checkbox" at bounding box center [62, 242] width 9 height 9
checkbox input "true"
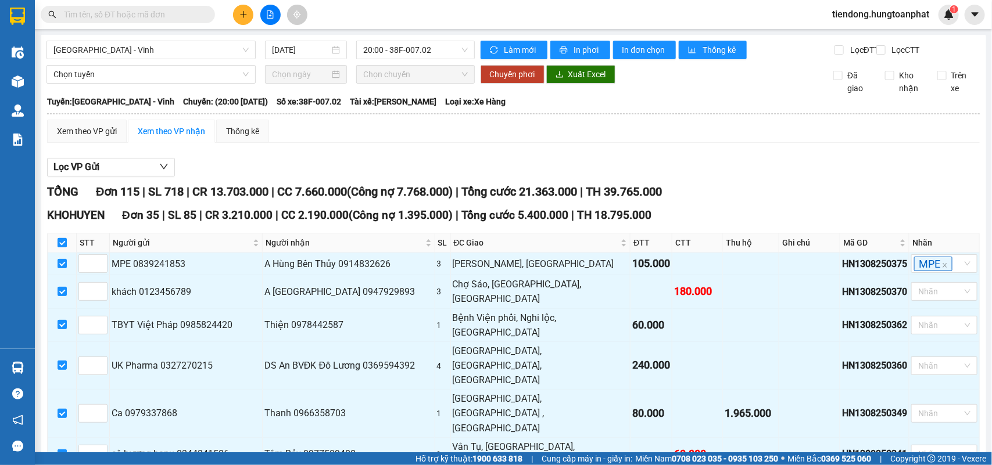
checkbox input "true"
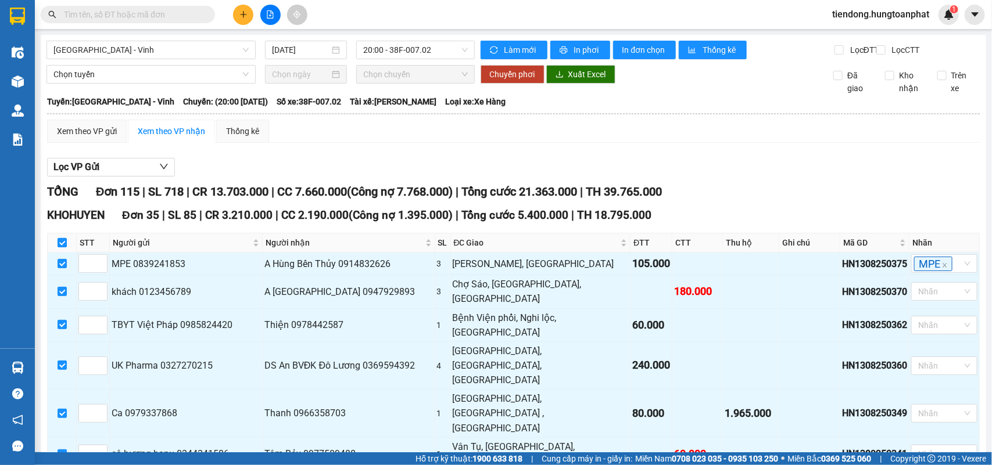
checkbox input "true"
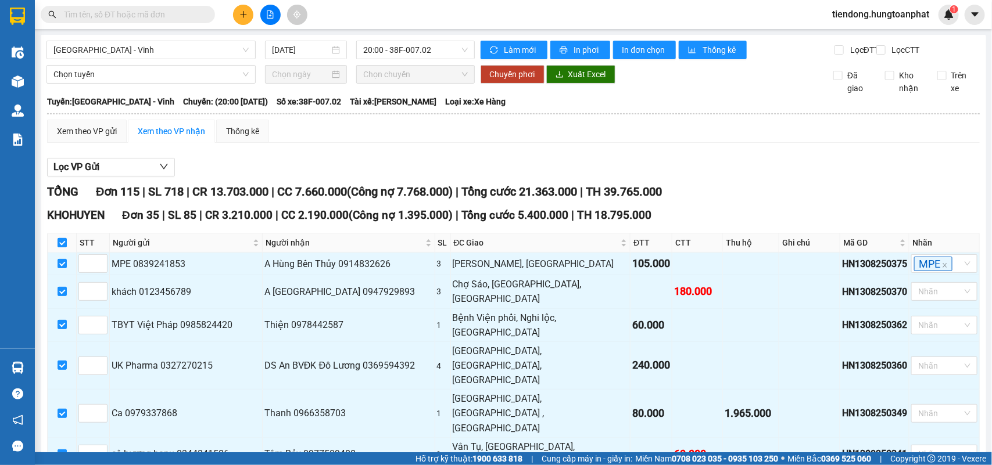
checkbox input "true"
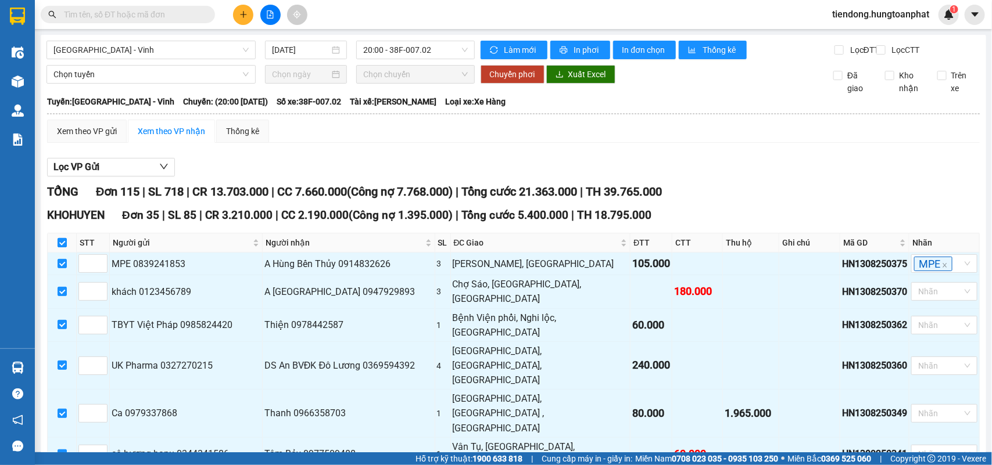
checkbox input "true"
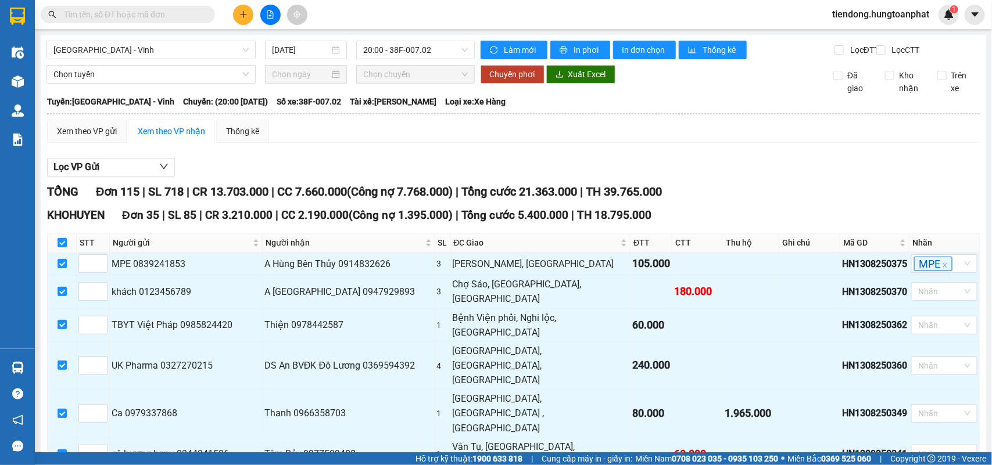
checkbox input "true"
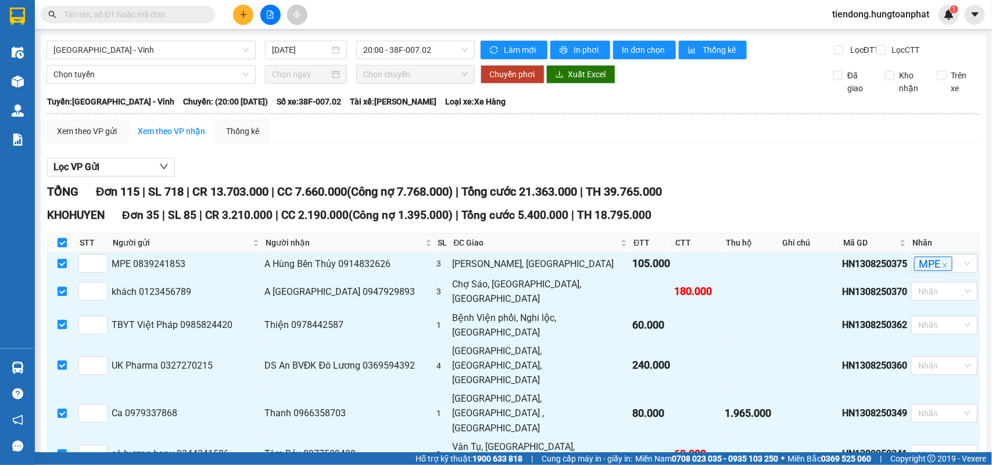
checkbox input "true"
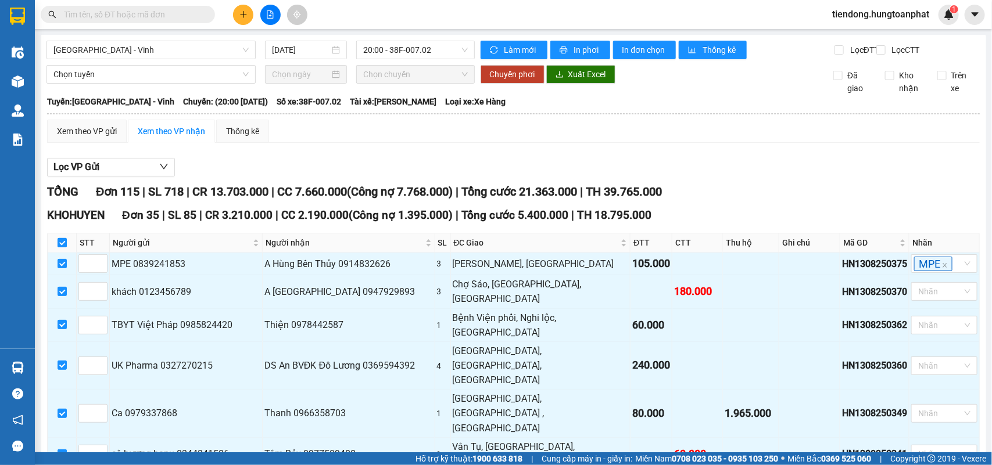
checkbox input "true"
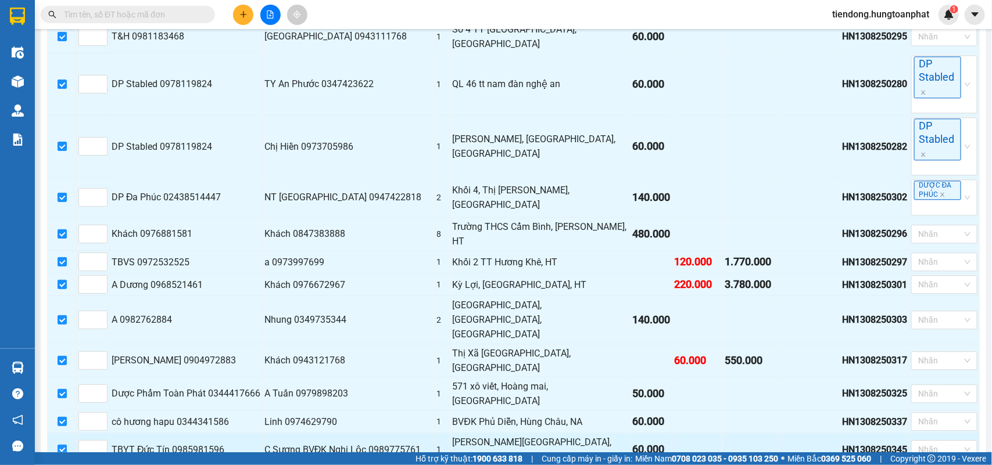
scroll to position [1191, 0]
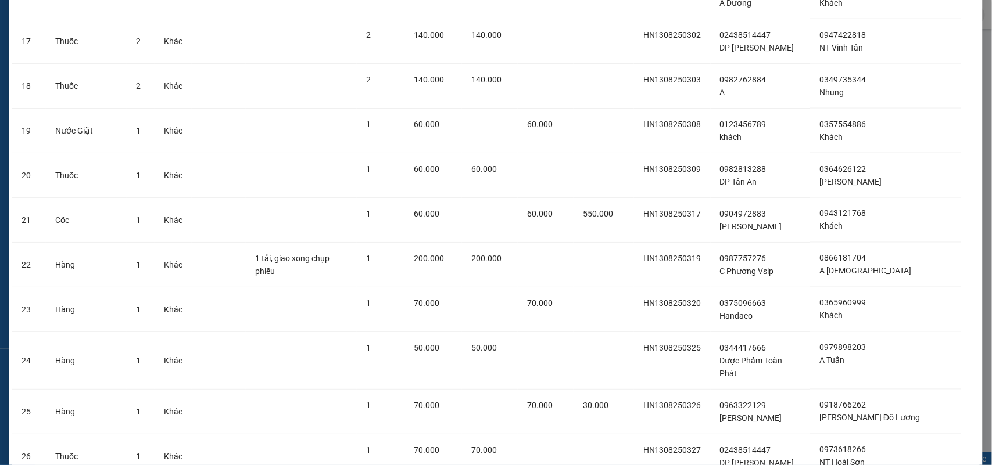
scroll to position [1288, 0]
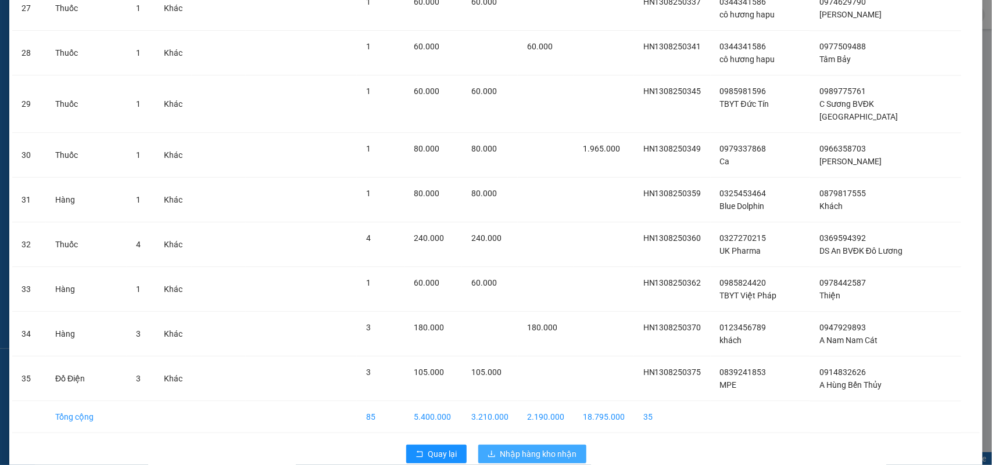
click at [527, 445] on button "Nhập hàng kho nhận" at bounding box center [532, 454] width 108 height 19
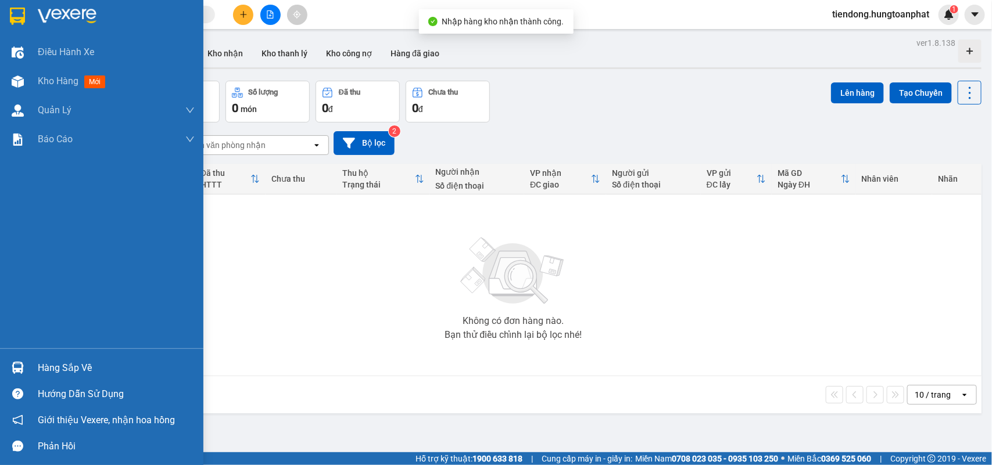
click at [23, 364] on img at bounding box center [18, 368] width 12 height 12
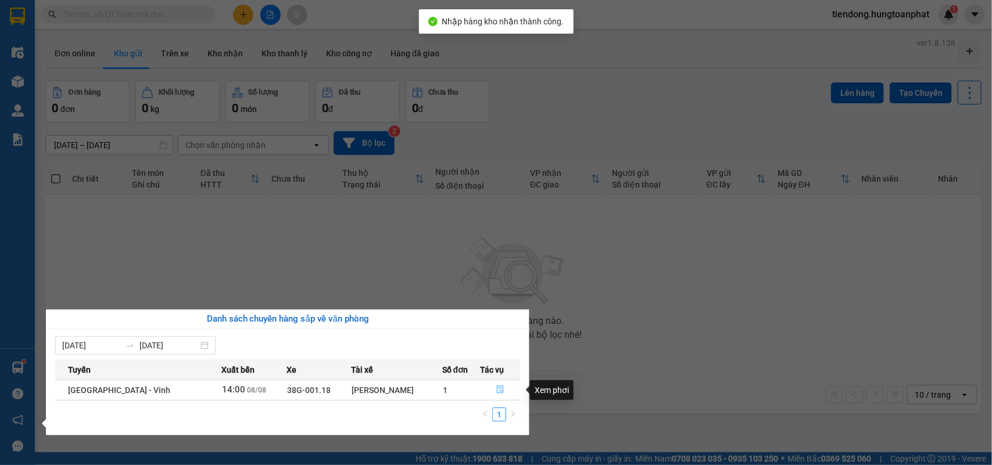
click at [496, 391] on icon "file-done" at bounding box center [500, 390] width 8 height 8
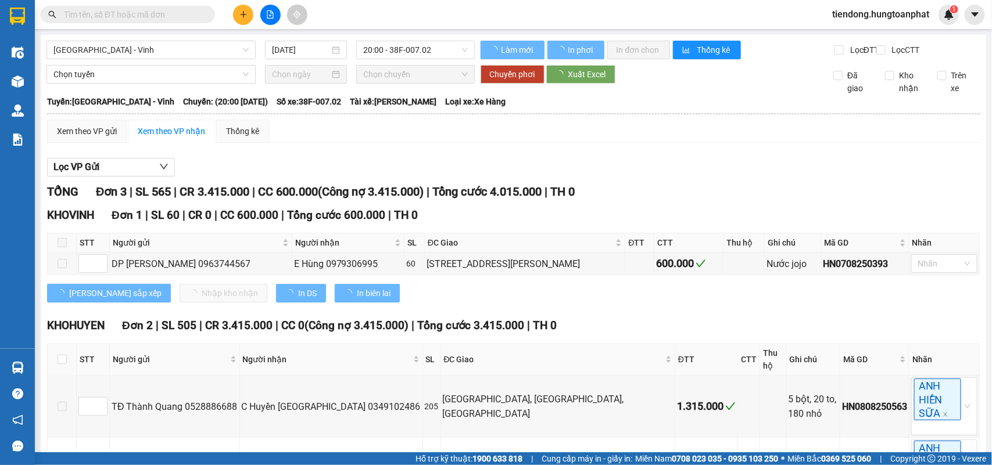
type input "[DATE]"
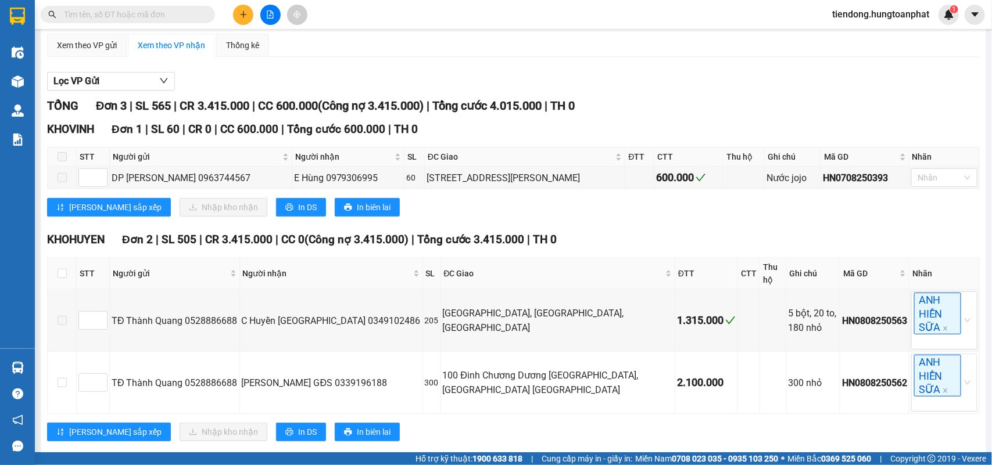
scroll to position [108, 0]
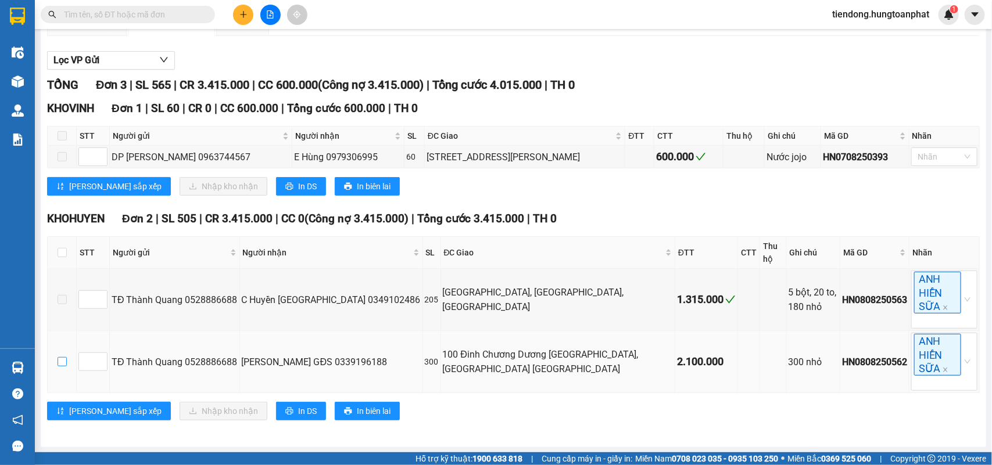
click at [62, 357] on input "checkbox" at bounding box center [62, 361] width 9 height 9
checkbox input "true"
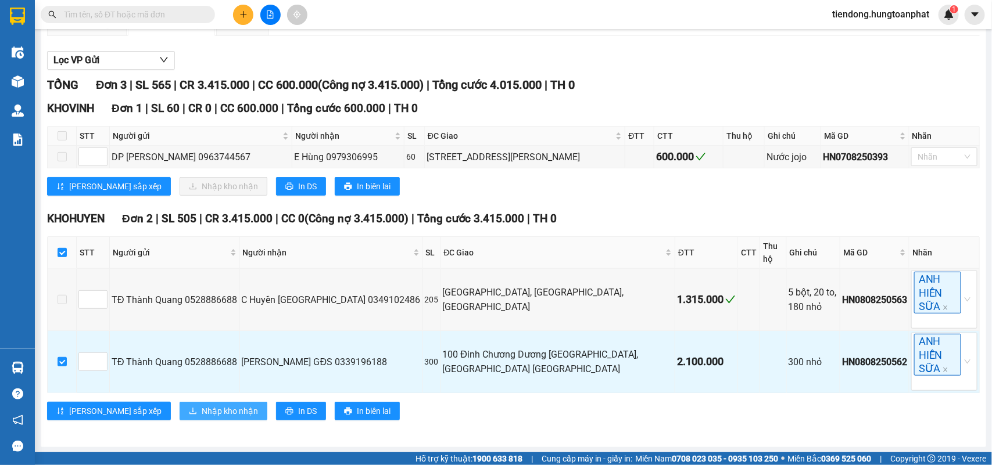
click at [202, 410] on span "Nhập kho nhận" at bounding box center [230, 411] width 56 height 13
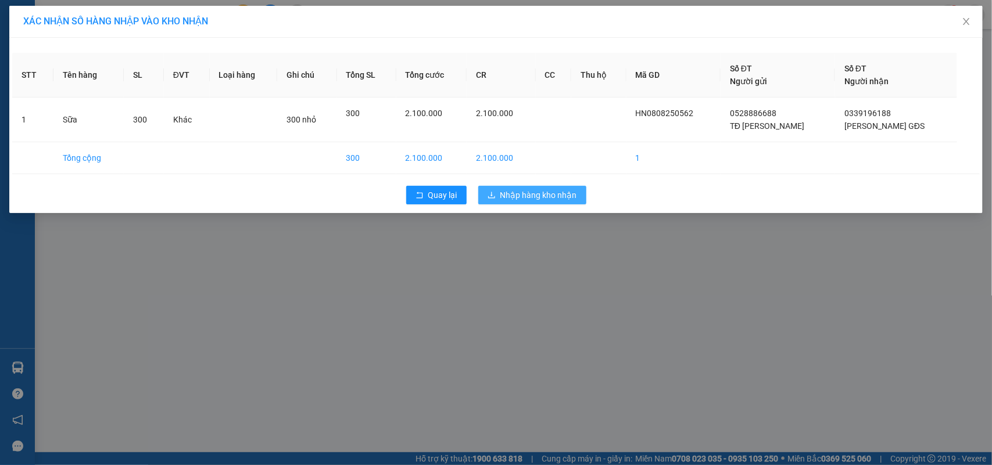
click at [528, 192] on span "Nhập hàng kho nhận" at bounding box center [538, 195] width 77 height 13
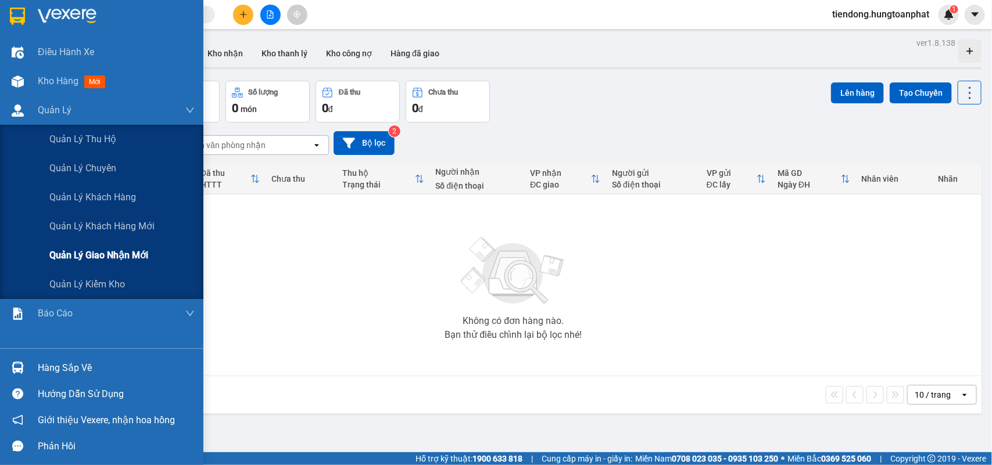
click at [79, 260] on span "Quản lý giao nhận mới" at bounding box center [98, 255] width 99 height 15
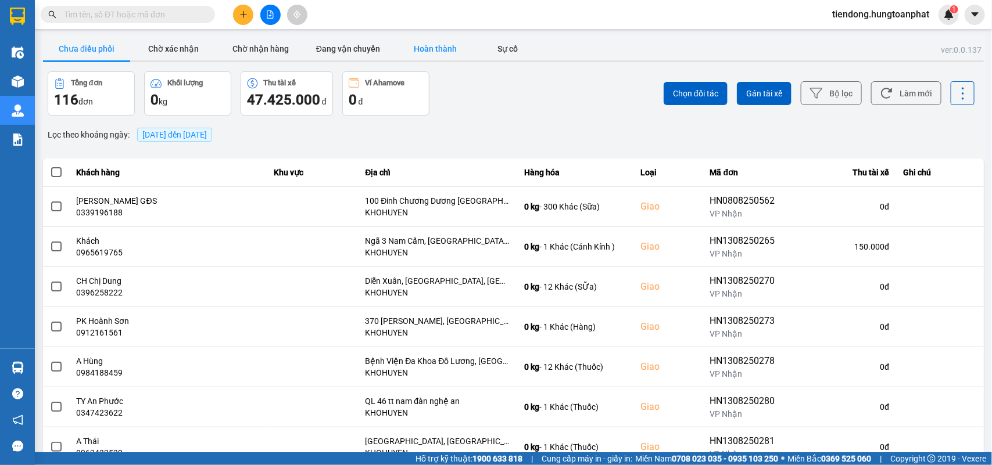
click at [434, 46] on button "Hoàn thành" at bounding box center [435, 48] width 87 height 23
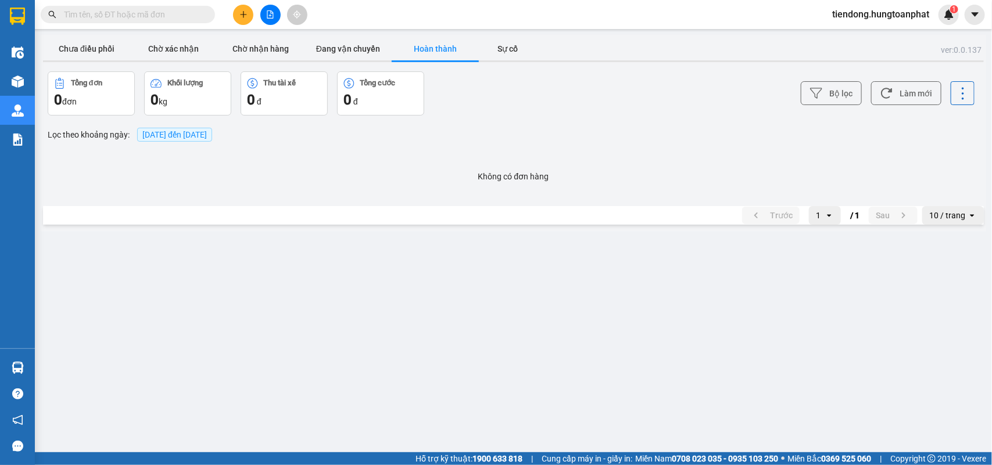
click at [163, 137] on span "[DATE] đến [DATE]" at bounding box center [174, 134] width 65 height 9
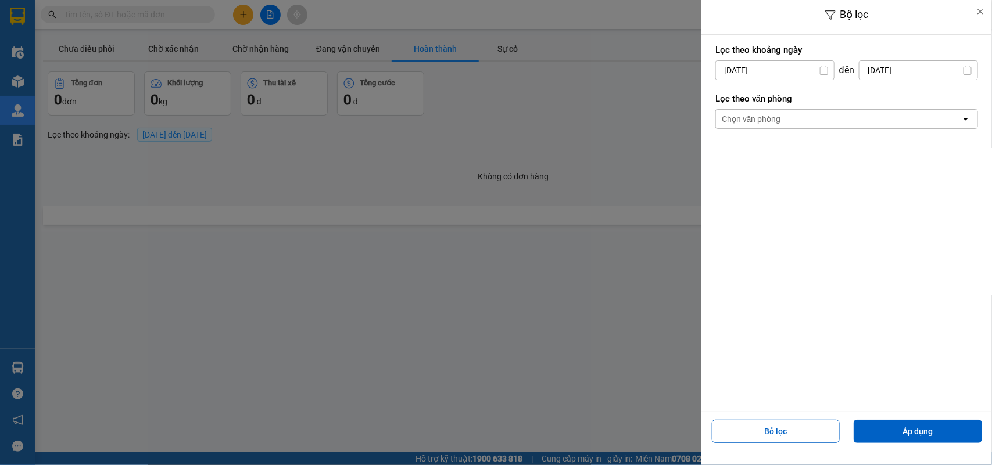
click at [730, 67] on input "[DATE]" at bounding box center [775, 70] width 118 height 19
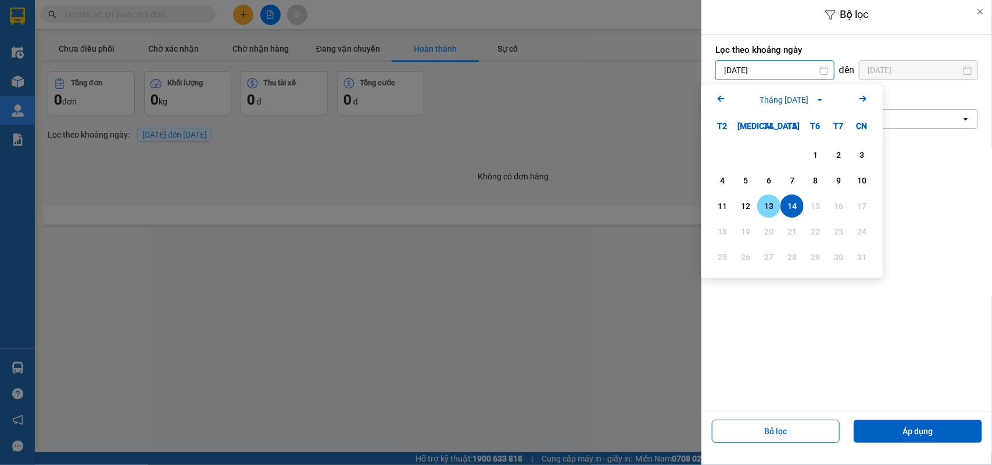
click at [769, 202] on div "13" at bounding box center [769, 206] width 16 height 14
type input "[DATE]"
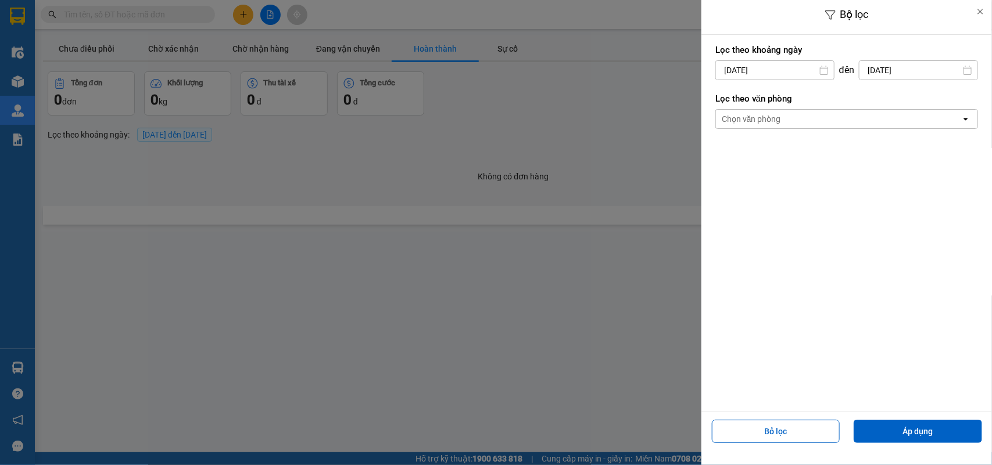
click at [870, 64] on input "[DATE]" at bounding box center [918, 70] width 118 height 19
click at [873, 209] on div "13" at bounding box center [878, 206] width 16 height 14
type input "[DATE]"
click at [911, 434] on button "Áp dụng" at bounding box center [918, 431] width 128 height 23
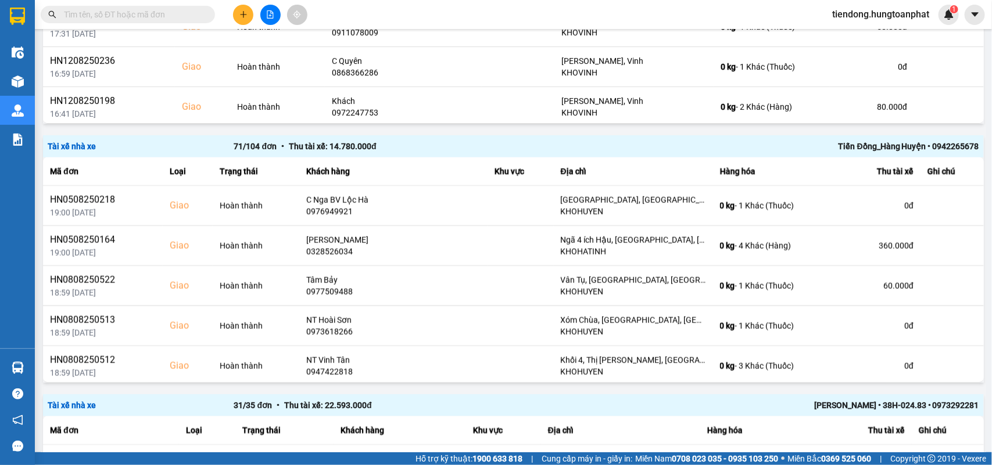
scroll to position [308, 0]
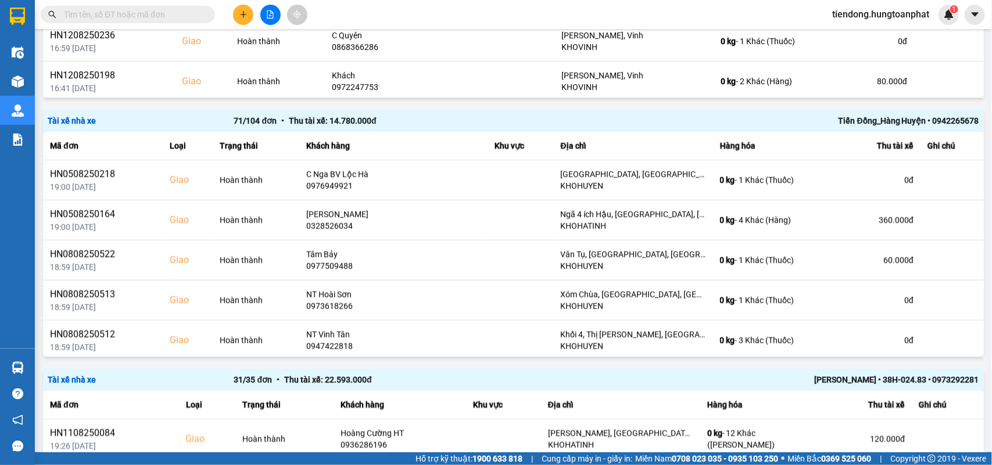
click at [892, 121] on div "Tiến Đồng_Hàng Huyện • 0942265678" at bounding box center [793, 120] width 372 height 13
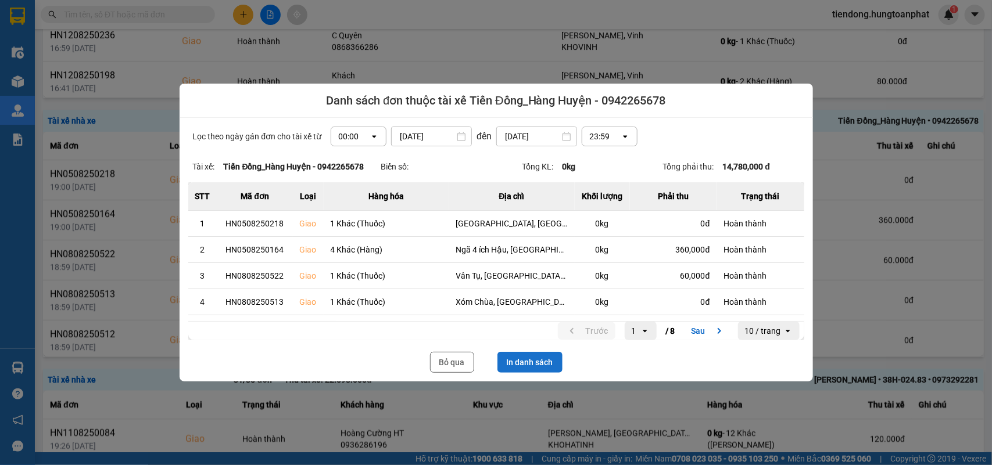
click at [540, 359] on button "In danh sách" at bounding box center [529, 362] width 65 height 21
click at [582, 439] on div at bounding box center [496, 232] width 992 height 465
click at [577, 430] on div at bounding box center [496, 232] width 992 height 465
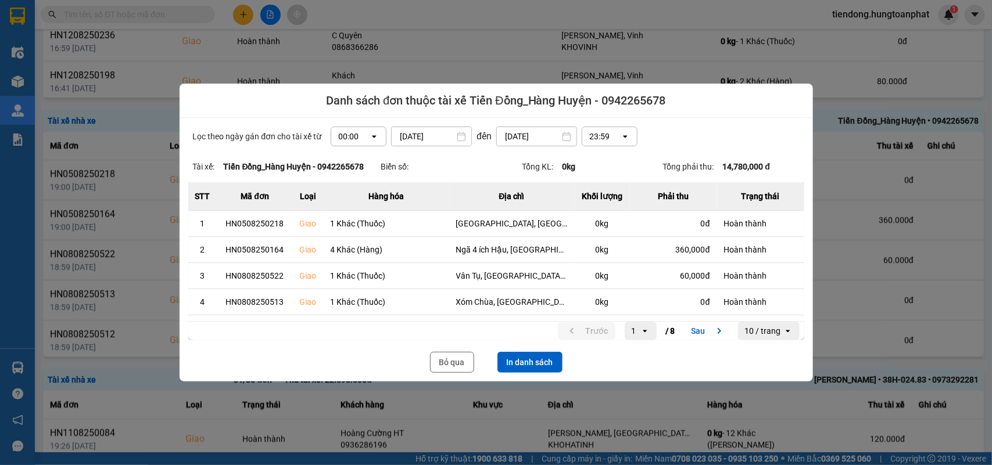
click at [574, 425] on div at bounding box center [496, 232] width 992 height 465
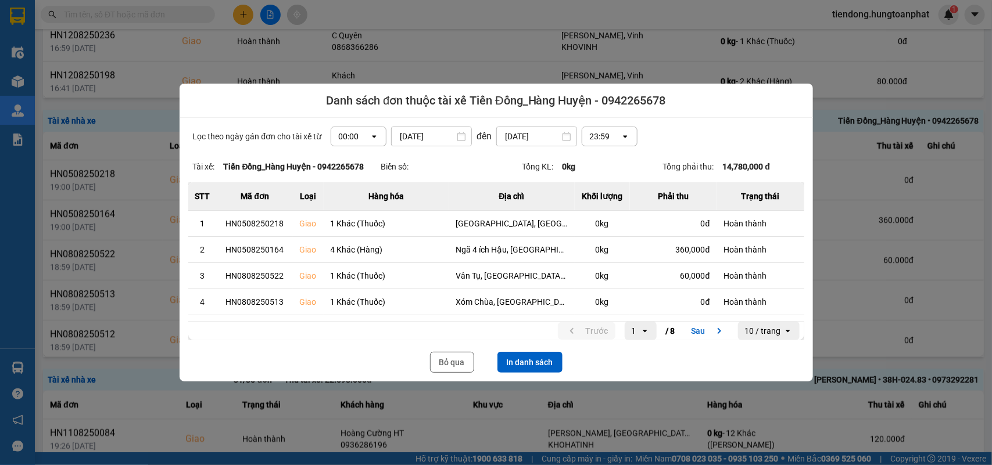
click at [574, 423] on div at bounding box center [496, 232] width 992 height 465
click at [453, 353] on button "Bỏ qua" at bounding box center [452, 362] width 44 height 21
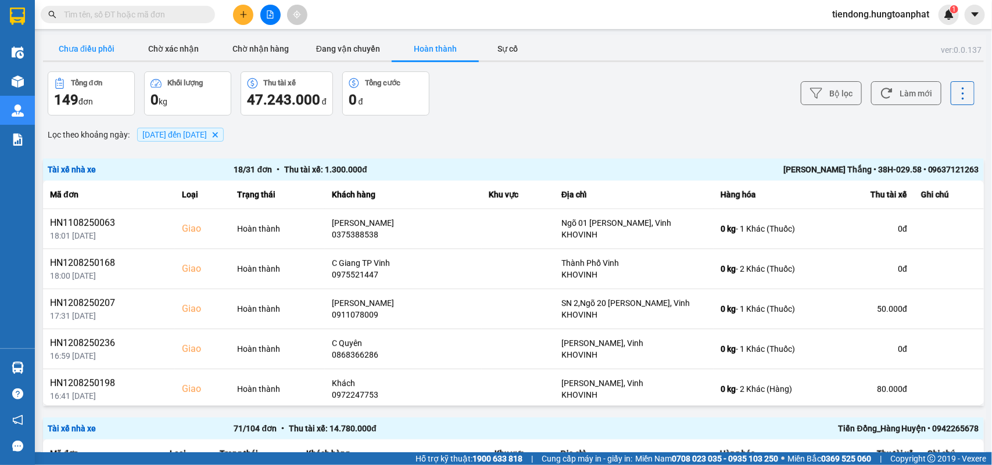
click at [84, 51] on button "Chưa điều phối" at bounding box center [86, 48] width 87 height 23
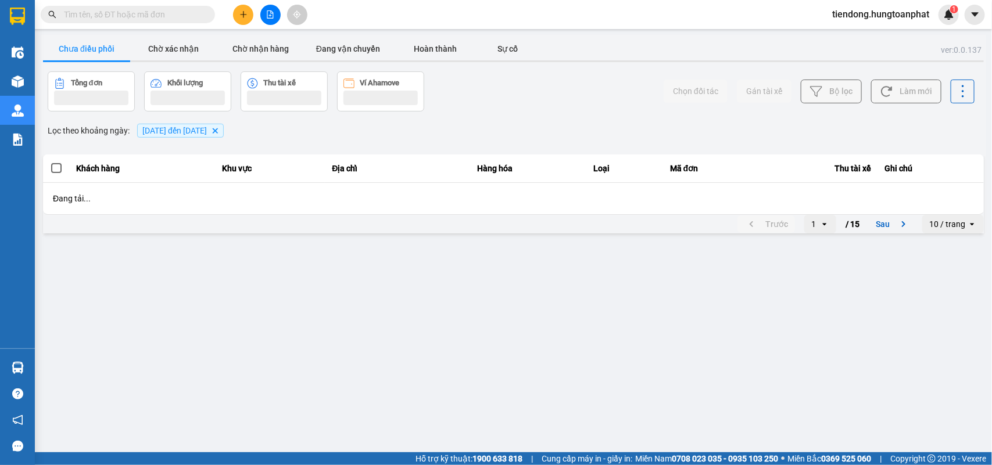
click at [134, 135] on div "[DATE] đến [DATE] [GEOGRAPHIC_DATA]" at bounding box center [180, 131] width 92 height 20
click at [146, 134] on span "[DATE] đến [DATE]" at bounding box center [174, 130] width 65 height 9
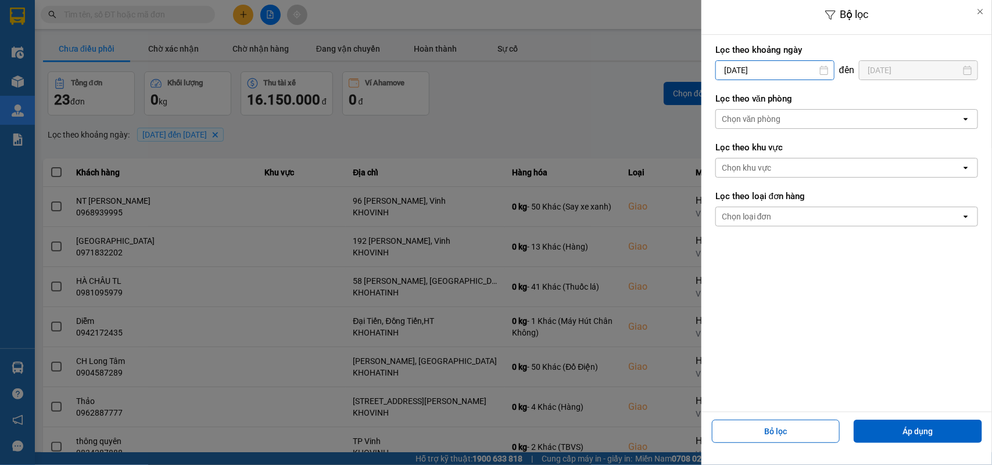
click at [735, 70] on input "[DATE]" at bounding box center [775, 70] width 118 height 19
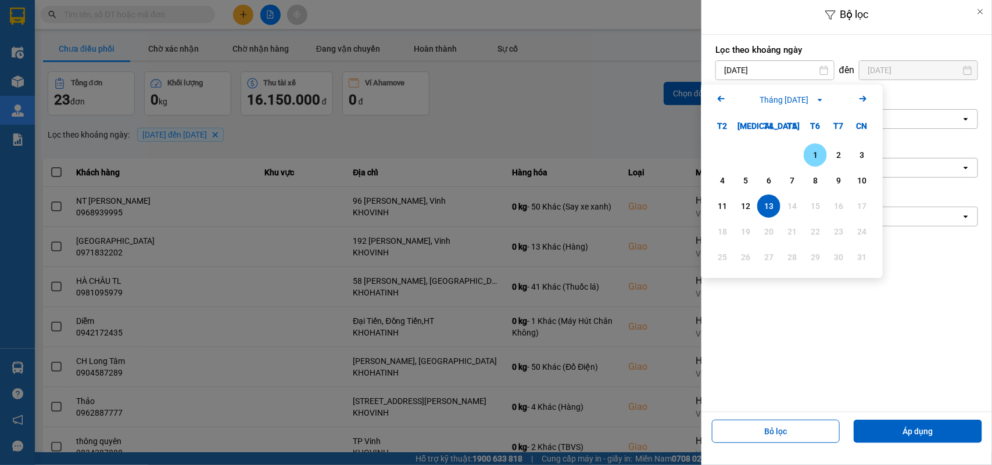
click at [811, 152] on div "1" at bounding box center [815, 155] width 16 height 14
type input "[DATE]"
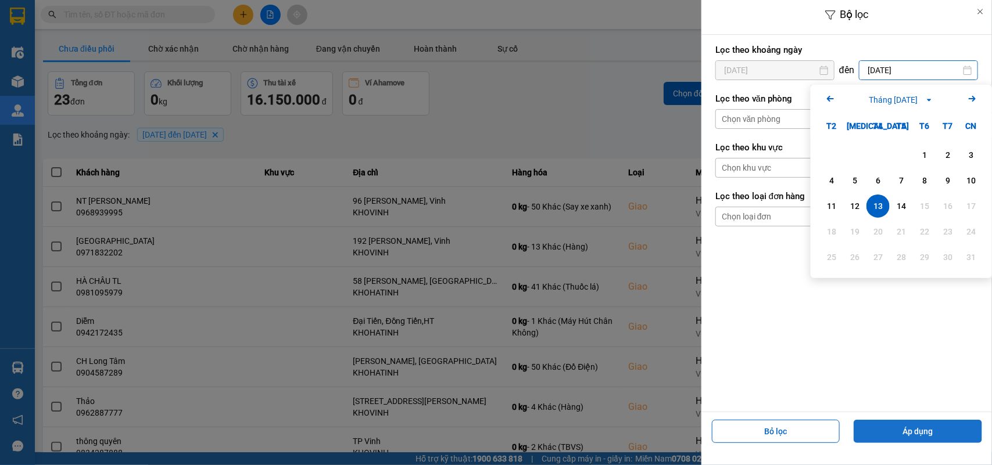
click at [919, 434] on button "Áp dụng" at bounding box center [918, 431] width 128 height 23
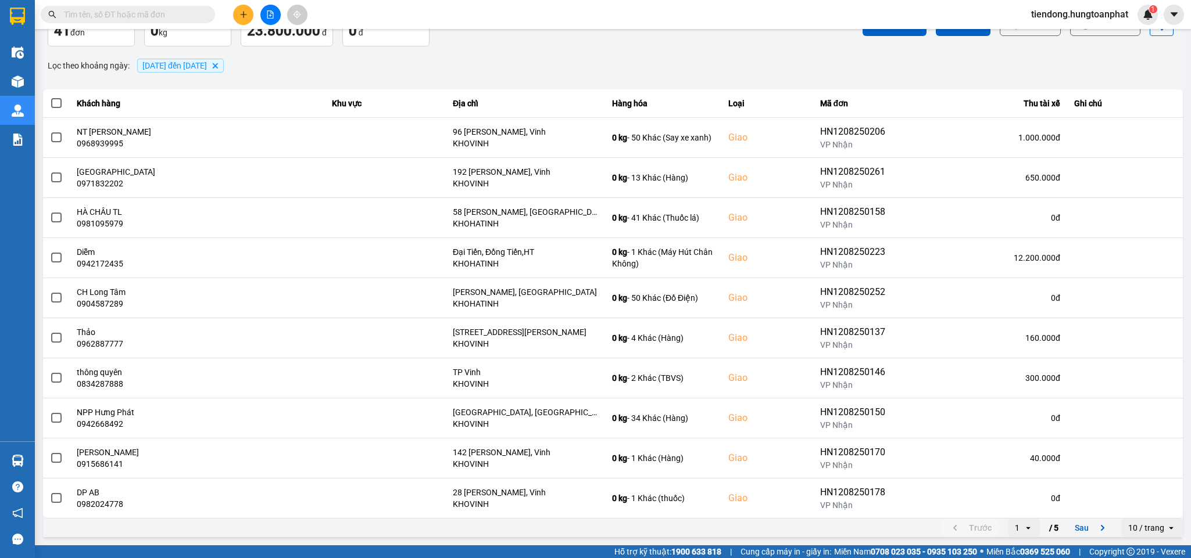
scroll to position [73, 0]
click at [991, 465] on div "10 / trang" at bounding box center [1146, 528] width 36 height 12
click at [991, 465] on div "100 / trang" at bounding box center [1138, 508] width 42 height 12
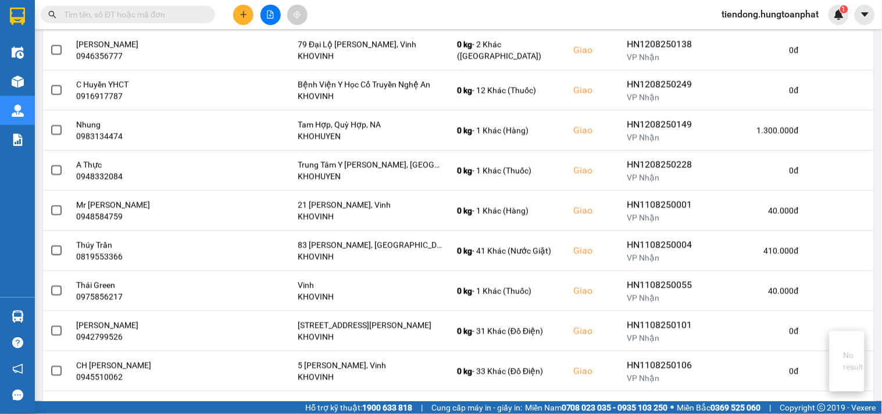
scroll to position [912, 0]
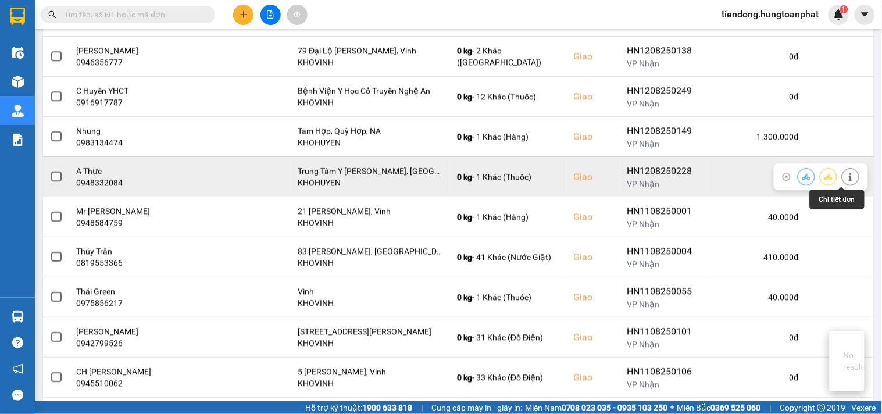
type input "`"
click at [848, 176] on icon at bounding box center [849, 177] width 3 height 8
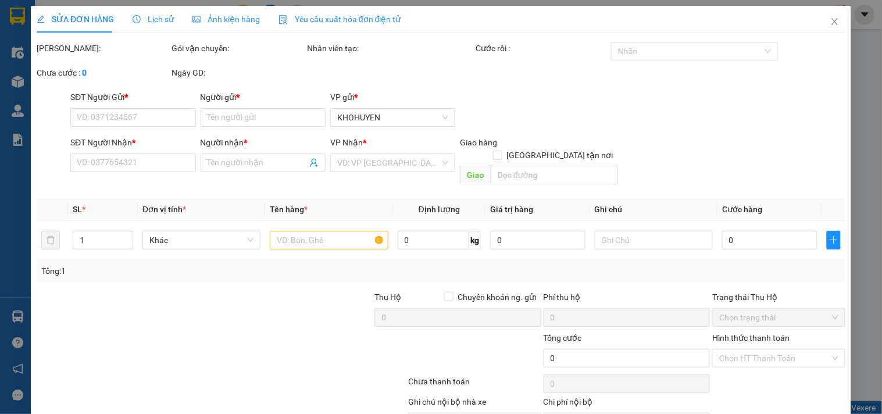
scroll to position [55, 0]
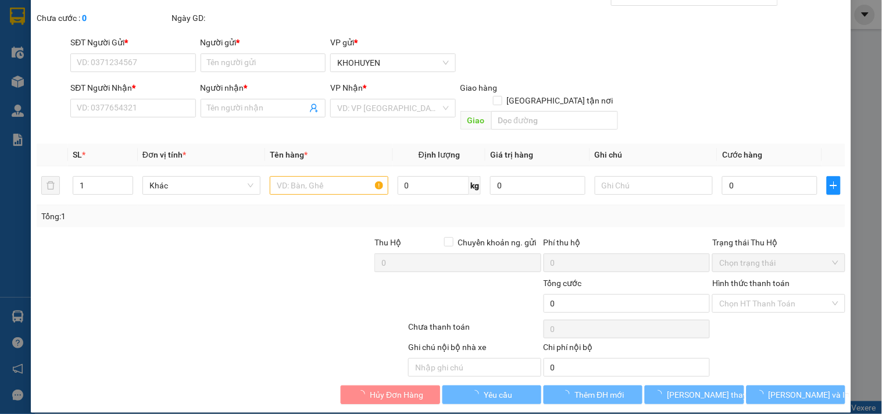
type input "0888122538"
type input "Thiên Bình"
type input "0948332084"
type input "A Thực"
checkbox input "true"
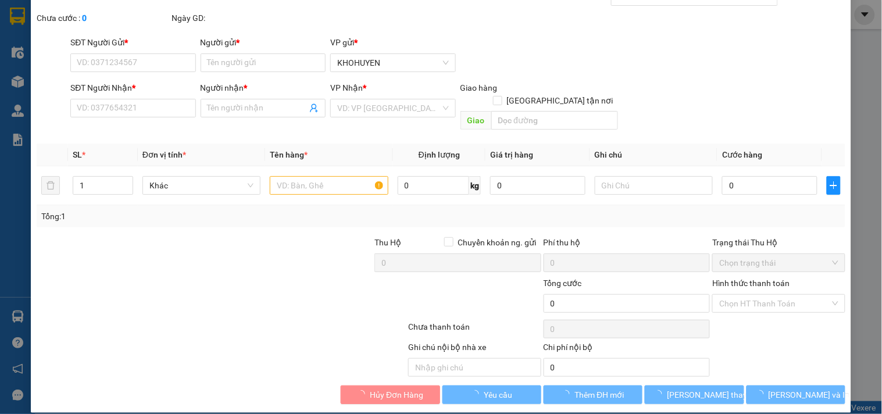
type input "Trung Tâm Y [PERSON_NAME], [GEOGRAPHIC_DATA]"
type input "60.000"
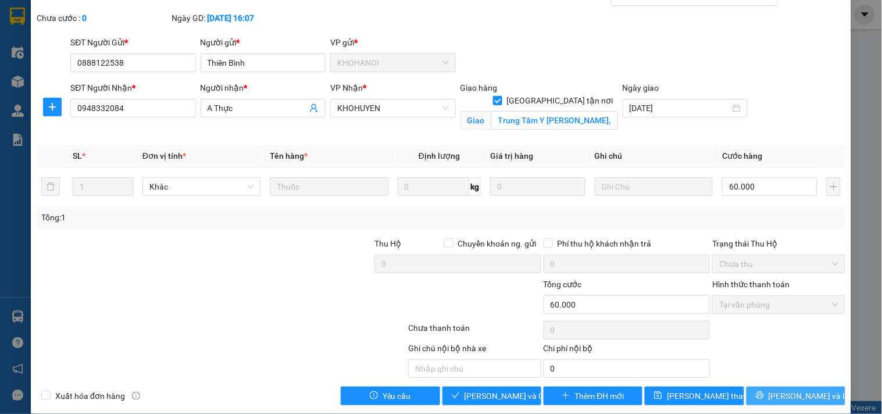
click at [803, 402] on span "[PERSON_NAME] và In" at bounding box center [808, 395] width 81 height 13
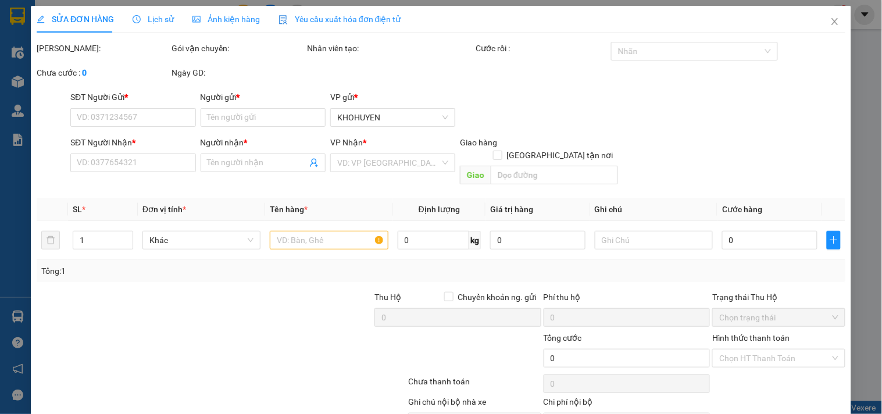
type input "0888122538"
type input "Thiên Bình"
type input "0948332084"
type input "A Thực"
checkbox input "true"
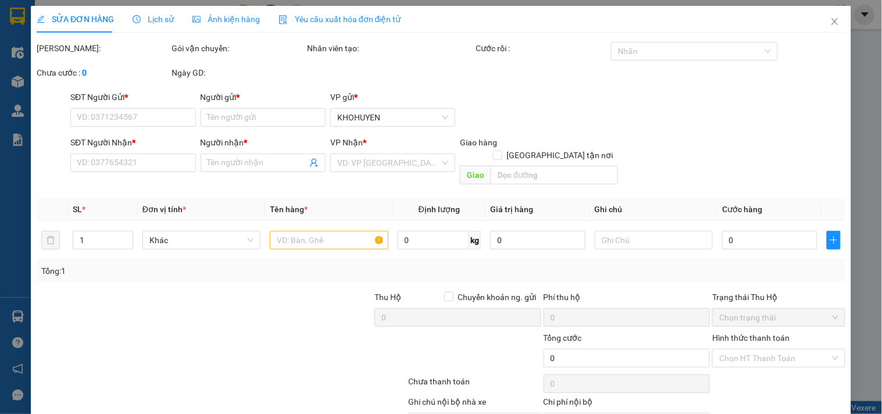
type input "Trung Tâm Y [PERSON_NAME], [GEOGRAPHIC_DATA]"
type input "60.000"
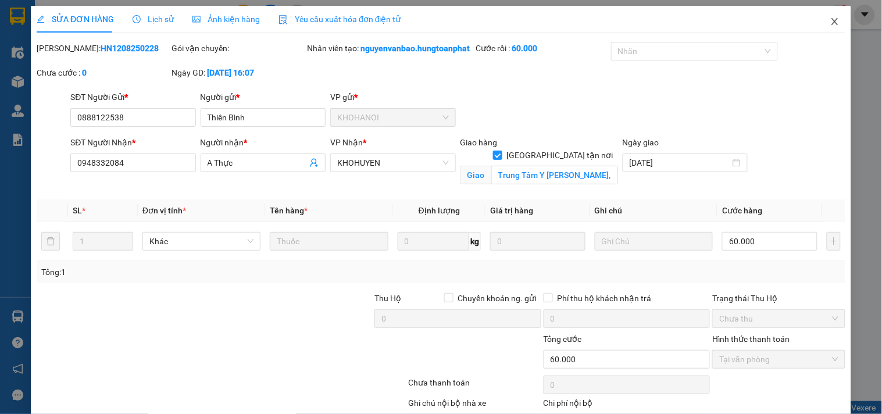
click at [830, 23] on icon "close" at bounding box center [834, 21] width 9 height 9
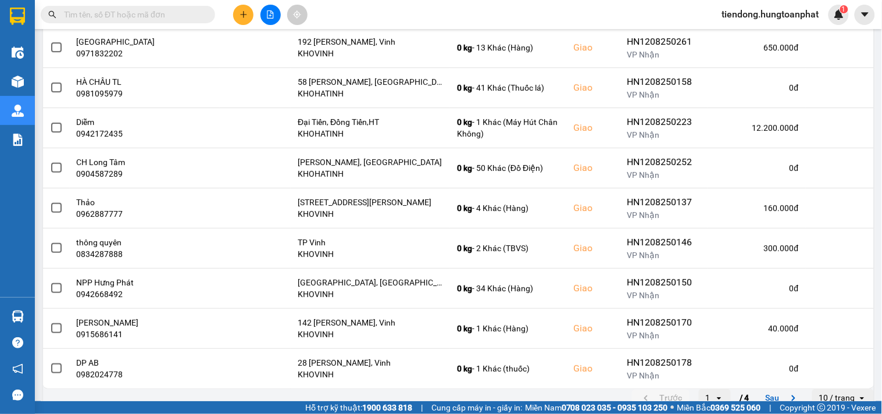
scroll to position [214, 0]
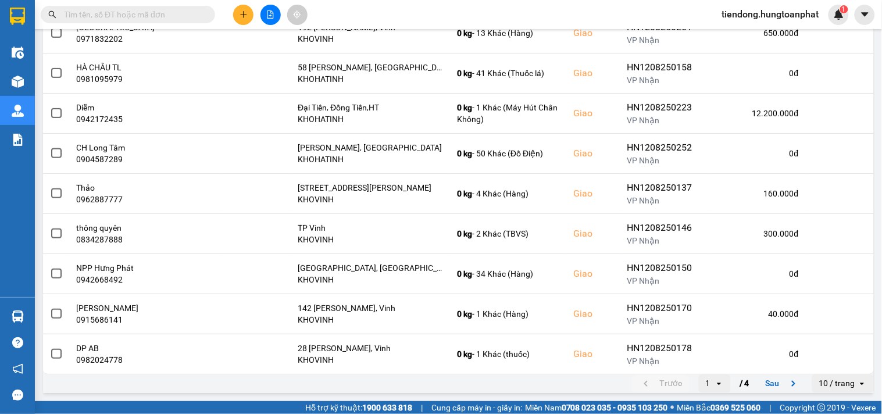
click at [825, 386] on div "10 / trang" at bounding box center [837, 384] width 36 height 12
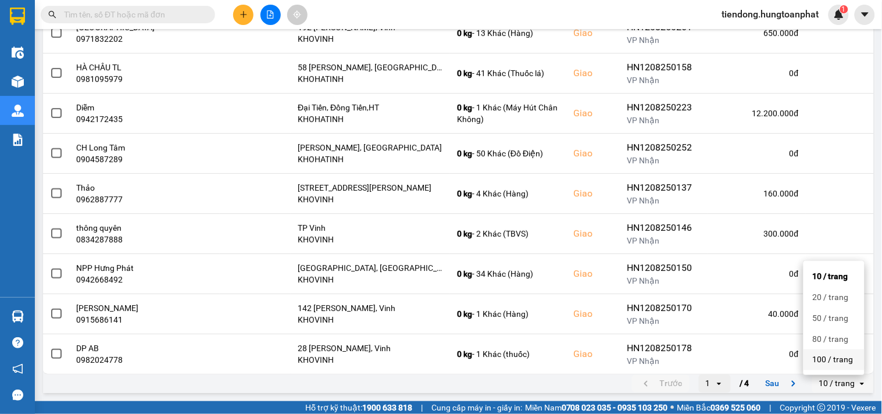
click at [828, 361] on div "100 / trang" at bounding box center [833, 360] width 42 height 12
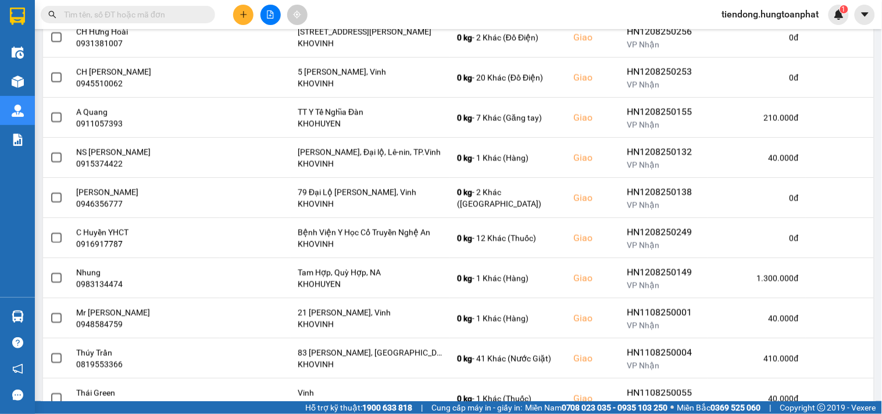
scroll to position [812, 0]
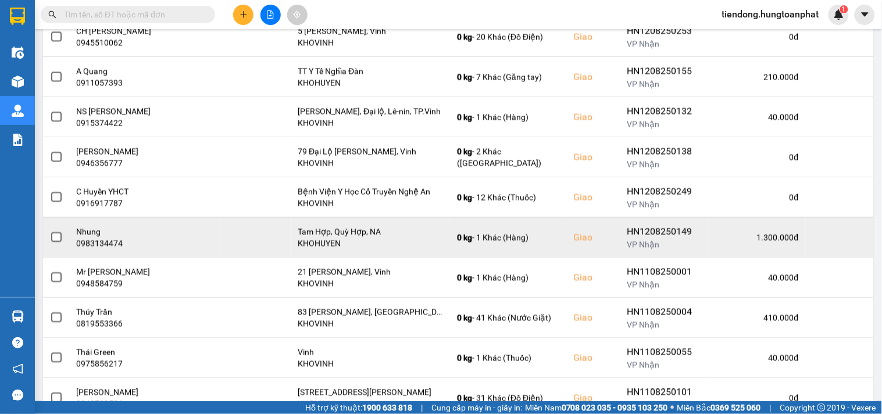
click at [841, 238] on td at bounding box center [839, 237] width 68 height 40
click at [846, 237] on button at bounding box center [850, 237] width 16 height 20
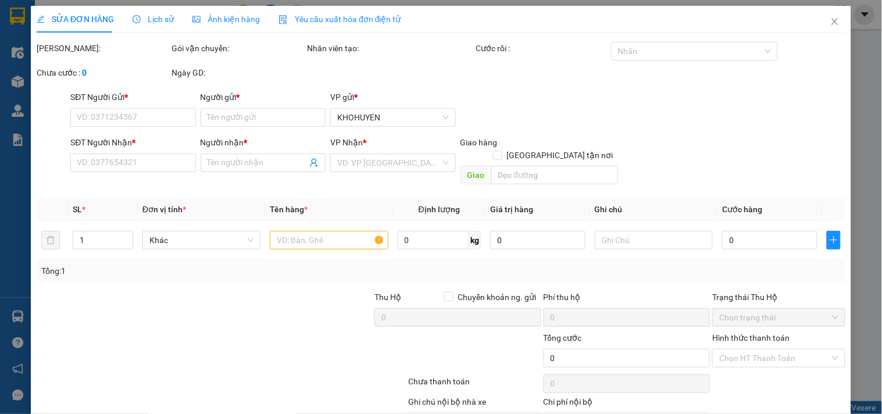
scroll to position [55, 0]
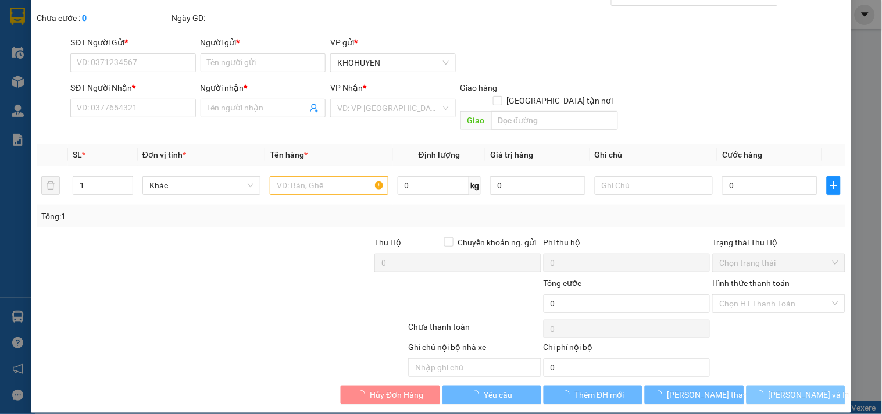
click at [798, 388] on span "[PERSON_NAME] và In" at bounding box center [808, 394] width 81 height 13
type input "0377073823"
type input "[PERSON_NAME]"
type input "0983134474"
type input "Nhung"
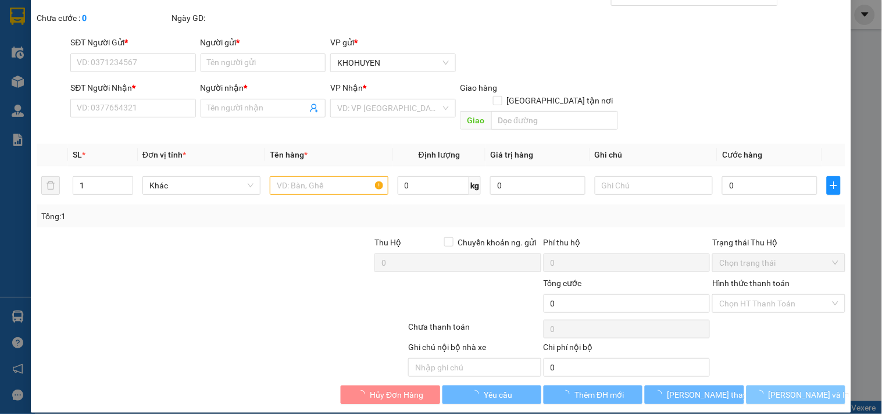
checkbox input "true"
type input "Tam Hợp, Quỳ Hợp, NA"
type input "100.000"
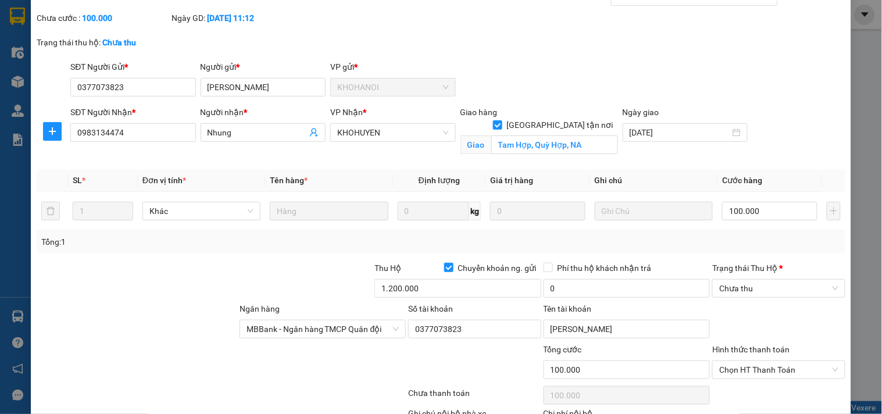
scroll to position [146, 0]
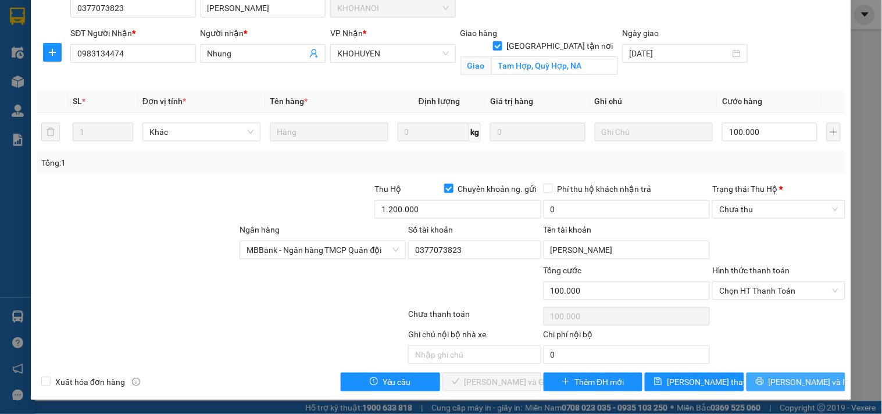
click at [789, 386] on span "[PERSON_NAME] và In" at bounding box center [808, 381] width 81 height 13
